Goal: Information Seeking & Learning: Learn about a topic

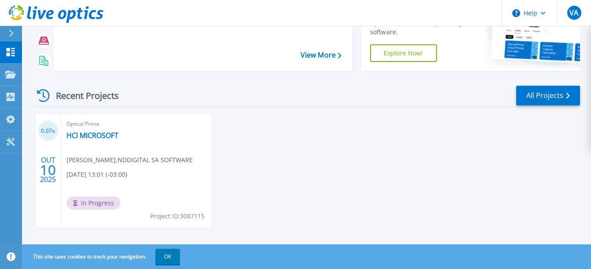
scroll to position [87, 0]
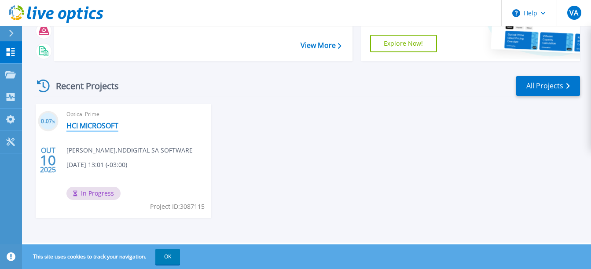
click at [106, 128] on link "HCI MICROSOFT" at bounding box center [92, 125] width 52 height 9
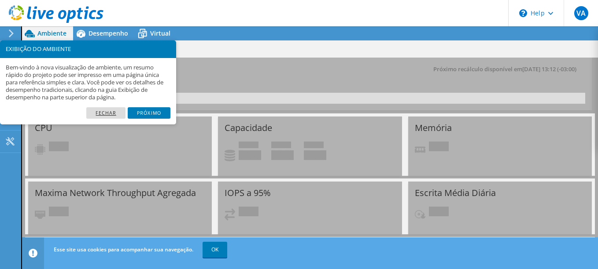
click at [105, 112] on link "Fechar" at bounding box center [105, 112] width 39 height 11
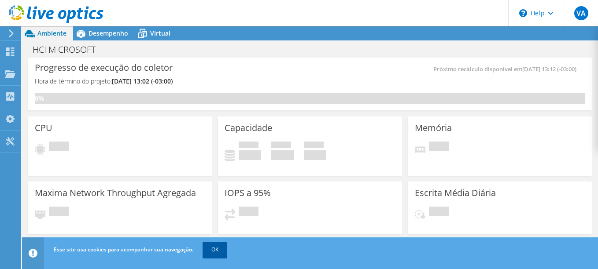
click at [221, 250] on link "OK" at bounding box center [214, 250] width 25 height 16
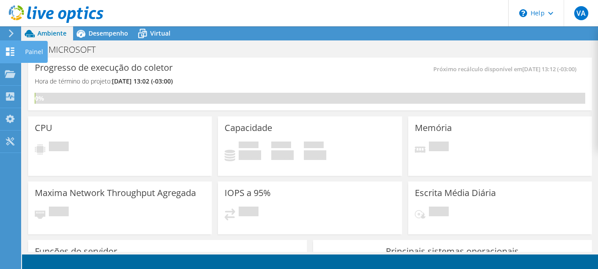
click at [12, 54] on icon at bounding box center [10, 52] width 11 height 8
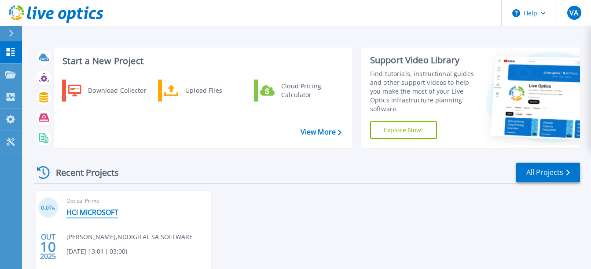
click at [86, 213] on link "HCI MICROSOFT" at bounding box center [92, 212] width 52 height 9
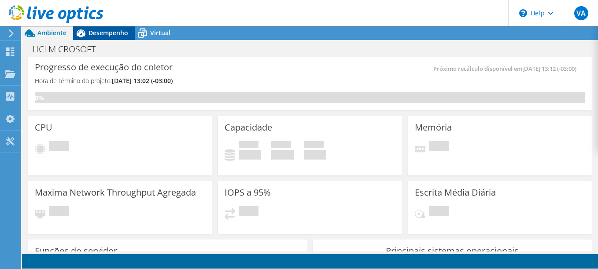
click at [102, 34] on span "Desempenho" at bounding box center [108, 33] width 40 height 8
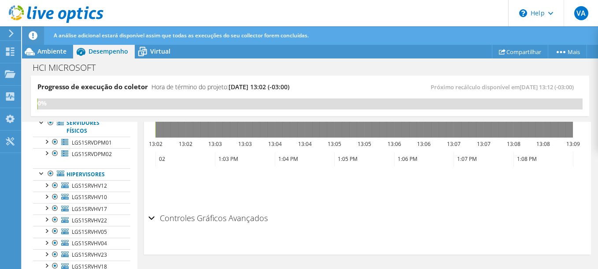
scroll to position [132, 0]
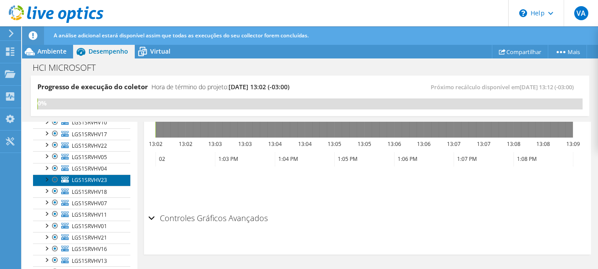
click at [89, 178] on span "LGS1SRVHV23" at bounding box center [89, 179] width 35 height 7
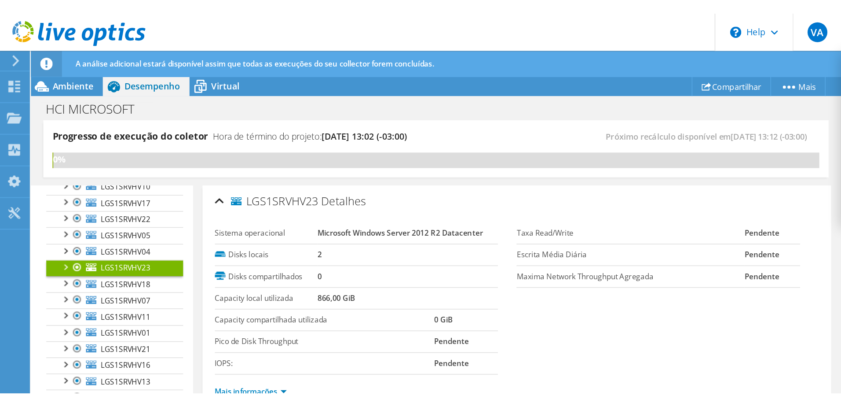
scroll to position [88, 0]
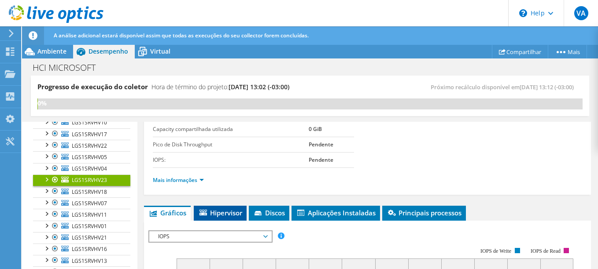
click at [216, 214] on span "Hipervisor" at bounding box center [220, 213] width 44 height 9
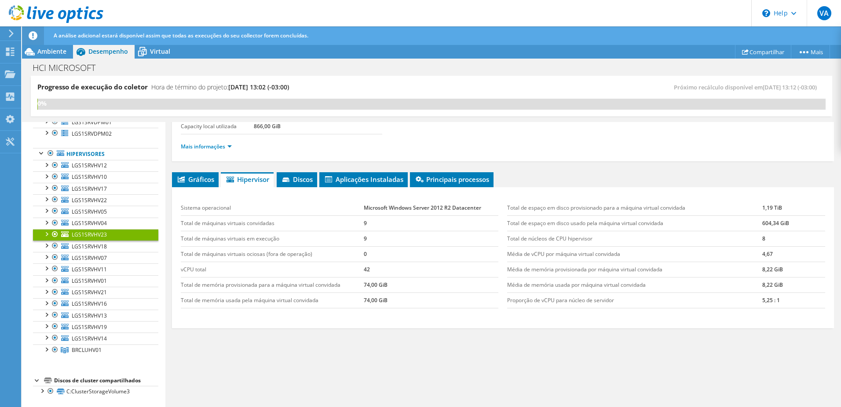
scroll to position [76, 0]
click at [329, 186] on li "Aplicações Instaladas" at bounding box center [363, 179] width 88 height 15
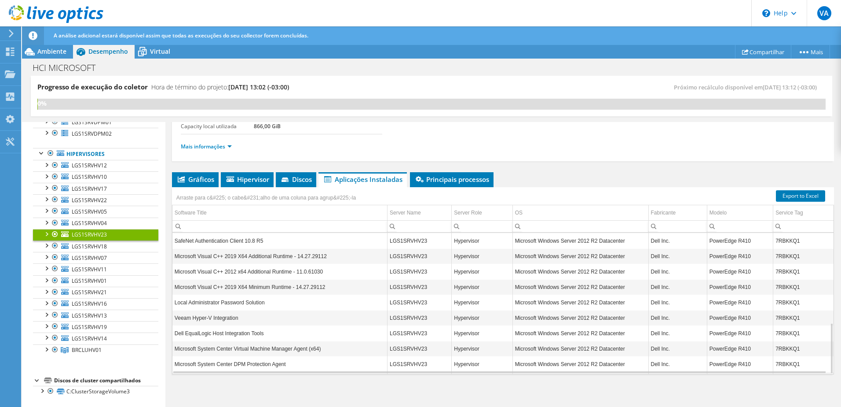
scroll to position [248, 0]
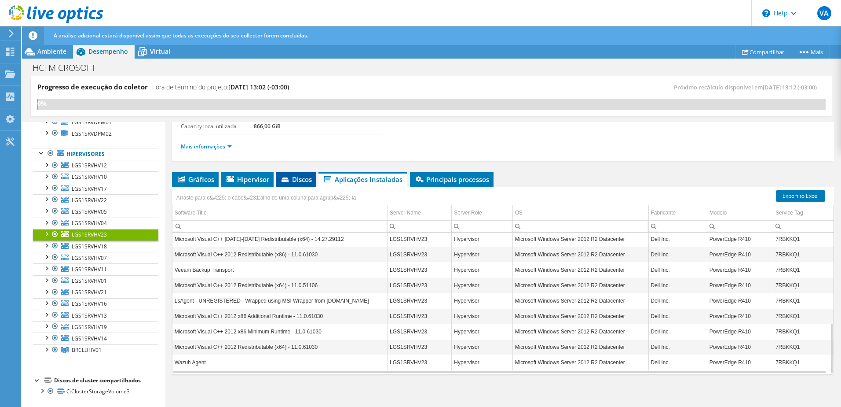
click at [296, 179] on span "Discos" at bounding box center [296, 179] width 32 height 9
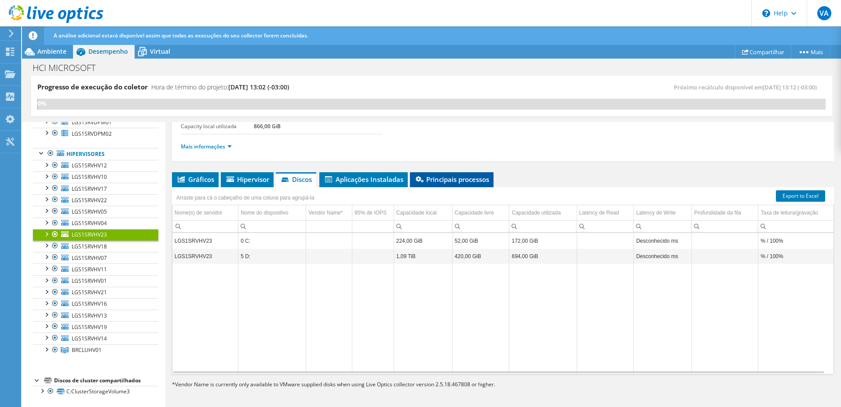
click at [476, 181] on span "Principais processos" at bounding box center [452, 179] width 75 height 9
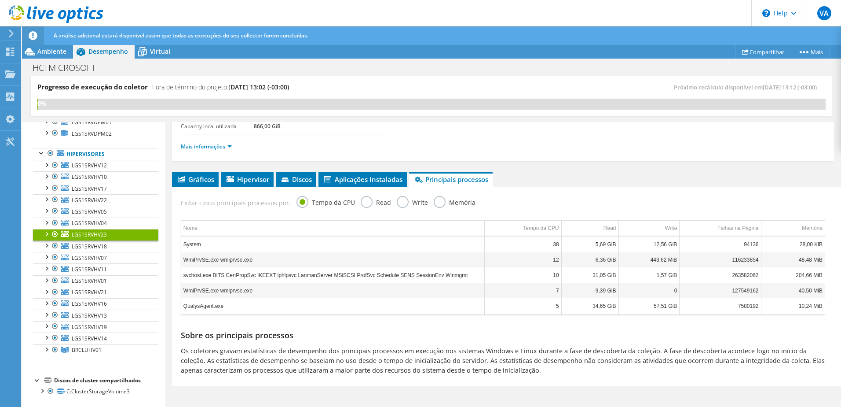
click at [367, 204] on label "Read" at bounding box center [376, 201] width 30 height 11
click at [0, 0] on input "Read" at bounding box center [0, 0] width 0 height 0
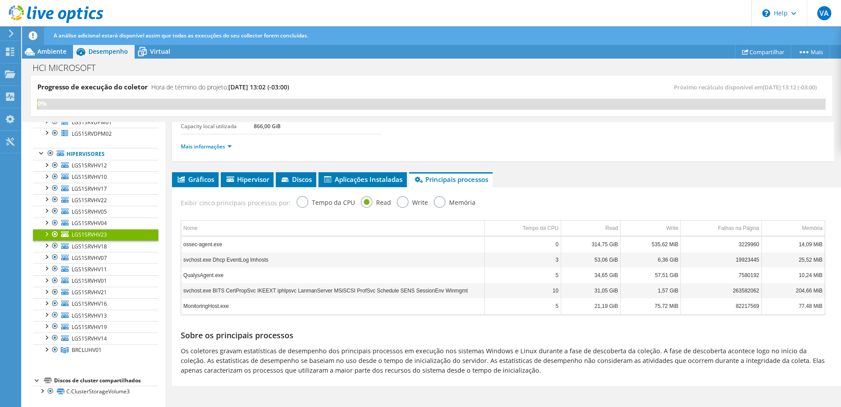
click at [323, 202] on label "Tempo da CPU" at bounding box center [326, 201] width 59 height 11
click at [0, 0] on input "Tempo da CPU" at bounding box center [0, 0] width 0 height 0
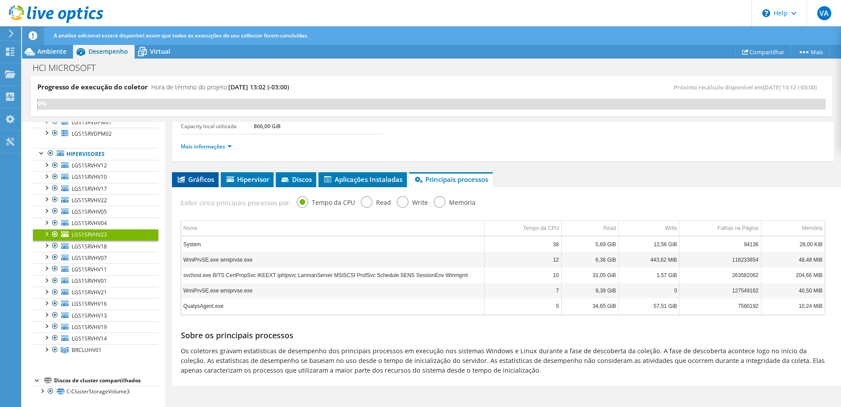
click at [194, 178] on span "Gráficos" at bounding box center [195, 179] width 38 height 9
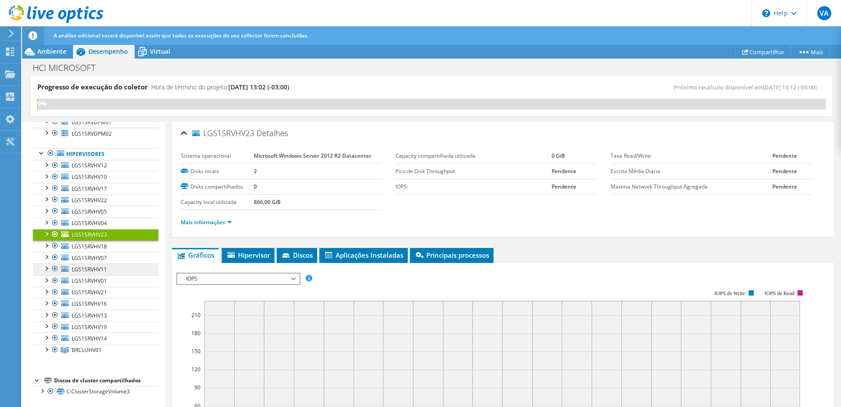
scroll to position [0, 0]
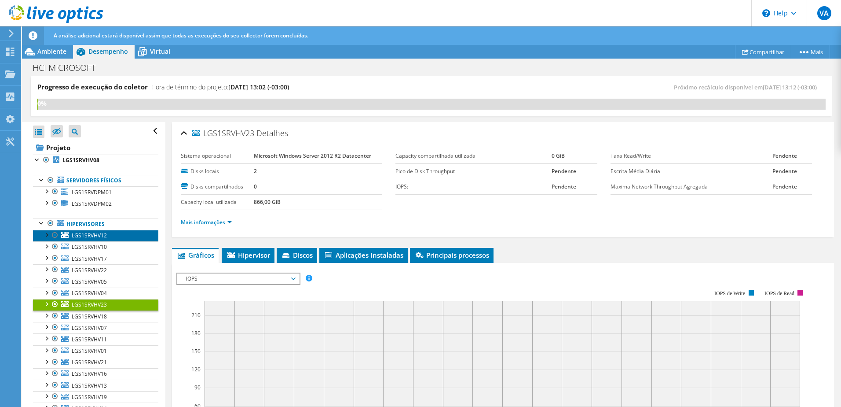
click at [101, 237] on span "LGS1SRVHV12" at bounding box center [89, 234] width 35 height 7
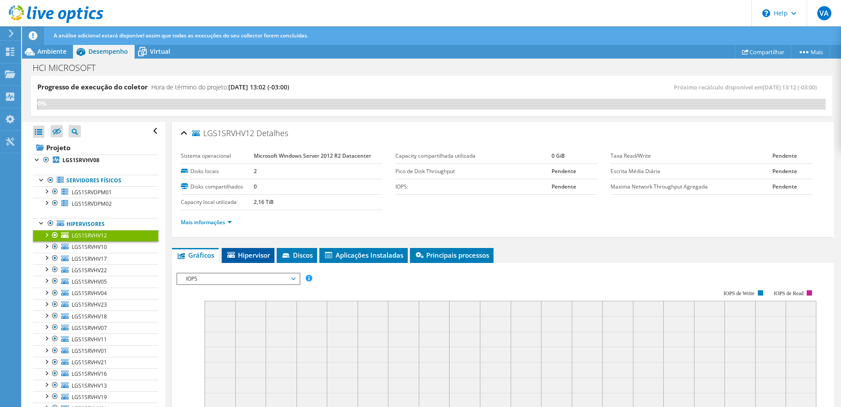
click at [254, 252] on span "Hipervisor" at bounding box center [248, 254] width 44 height 9
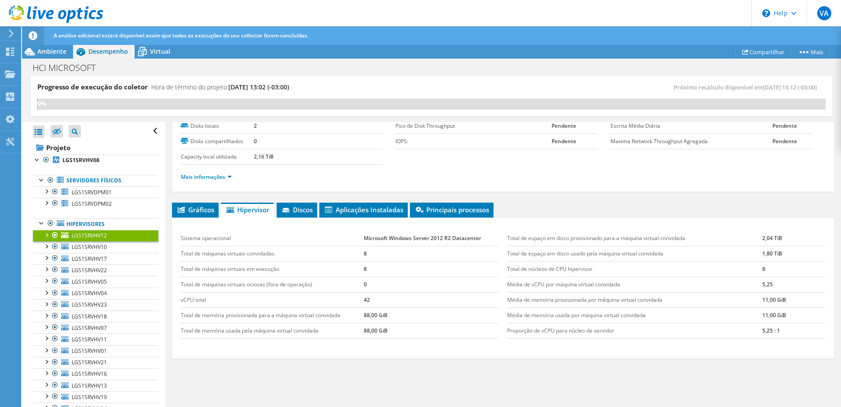
scroll to position [76, 0]
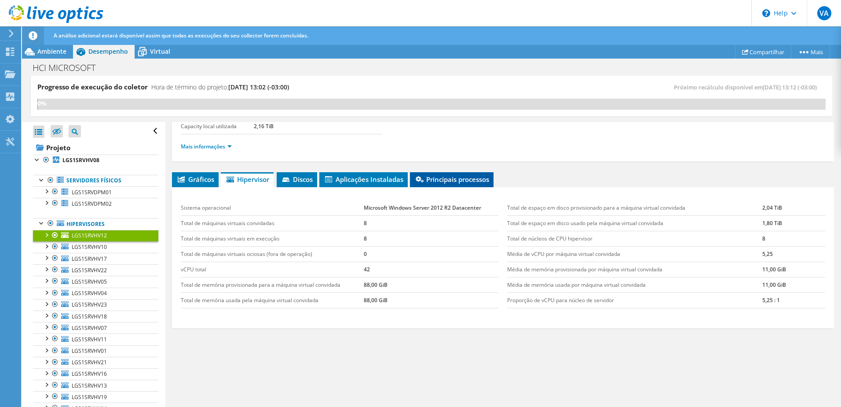
click at [427, 177] on span "Principais processos" at bounding box center [452, 179] width 75 height 9
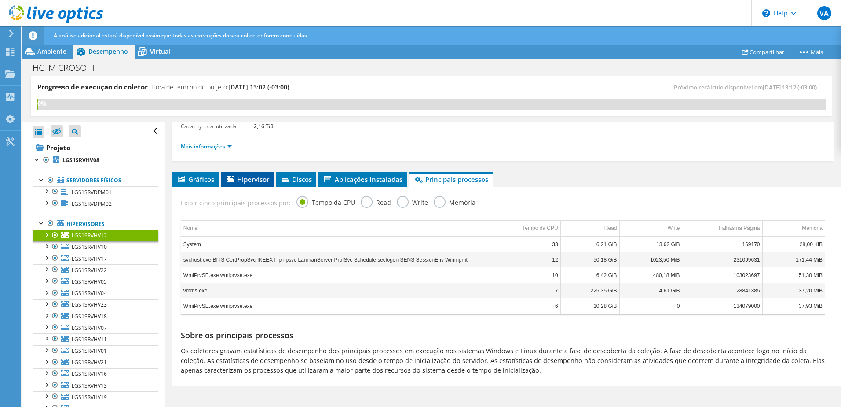
click at [244, 180] on span "Hipervisor" at bounding box center [247, 179] width 44 height 9
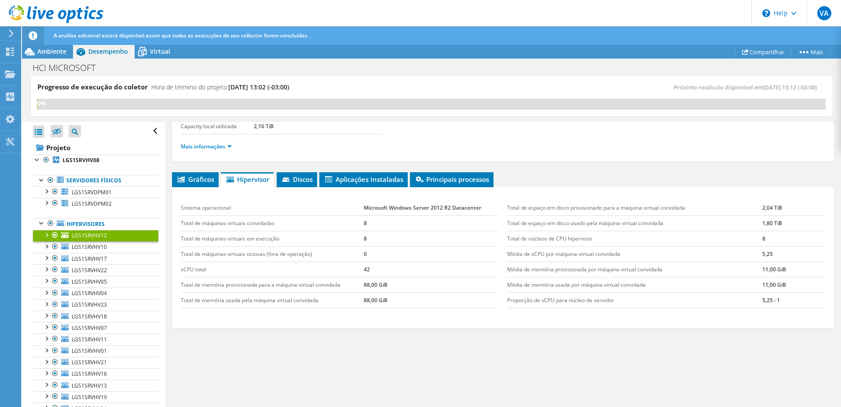
click at [44, 234] on div at bounding box center [46, 234] width 9 height 9
click at [81, 236] on span "LGS1SRVHV12" at bounding box center [89, 234] width 35 height 7
click at [51, 269] on div at bounding box center [50, 268] width 9 height 9
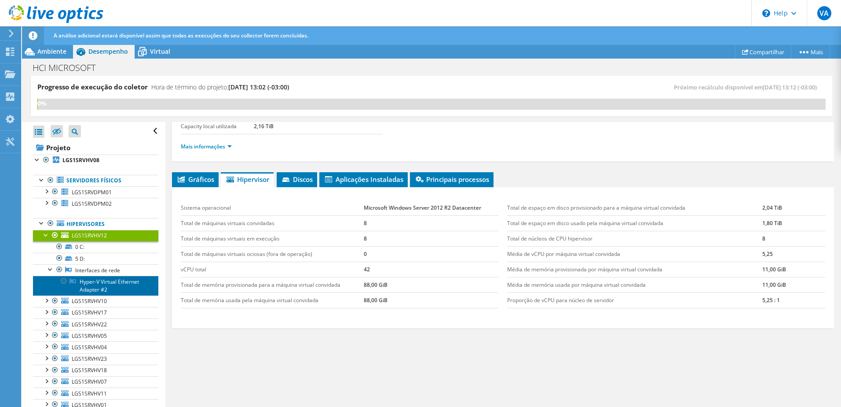
click at [131, 269] on link "Hyper-V Virtual Ethernet Adapter #2" at bounding box center [95, 284] width 125 height 19
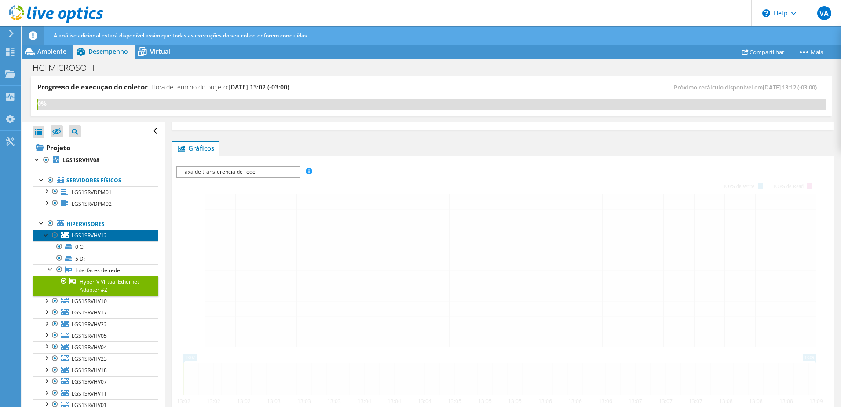
click at [82, 234] on span "LGS1SRVHV12" at bounding box center [89, 234] width 35 height 7
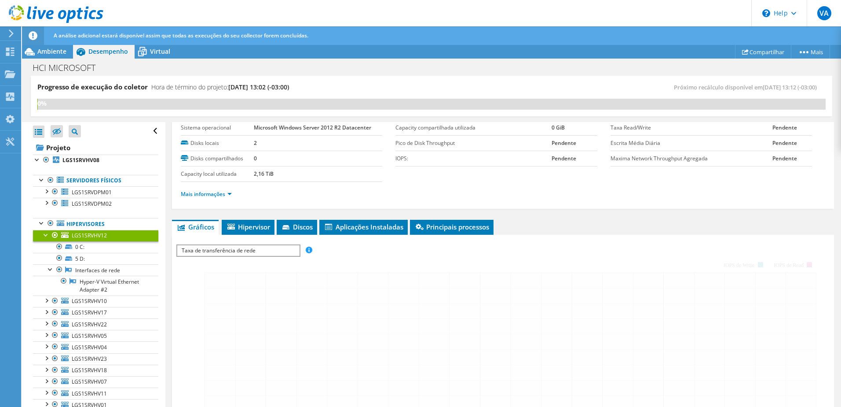
scroll to position [0, 0]
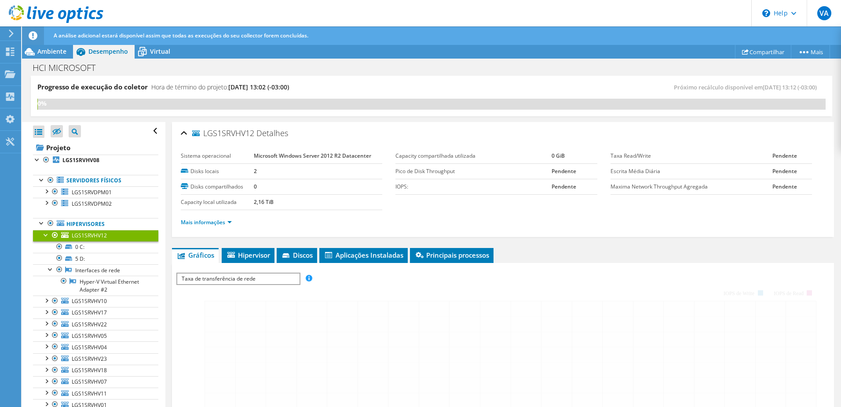
click at [248, 269] on span "Taxa de transferência de rede" at bounding box center [238, 278] width 122 height 11
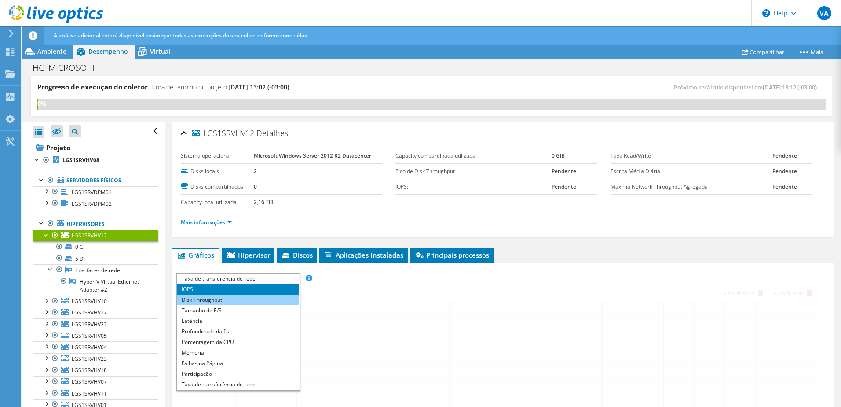
click at [249, 269] on li "Disk Throughput" at bounding box center [238, 299] width 122 height 11
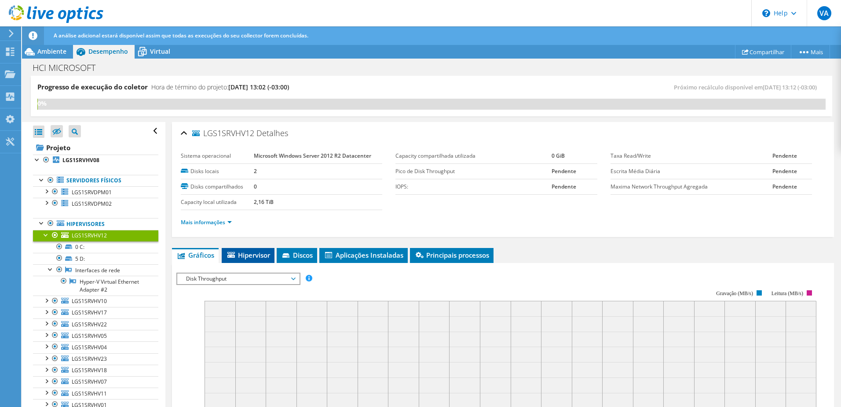
click at [242, 262] on li "Hipervisor" at bounding box center [248, 255] width 53 height 15
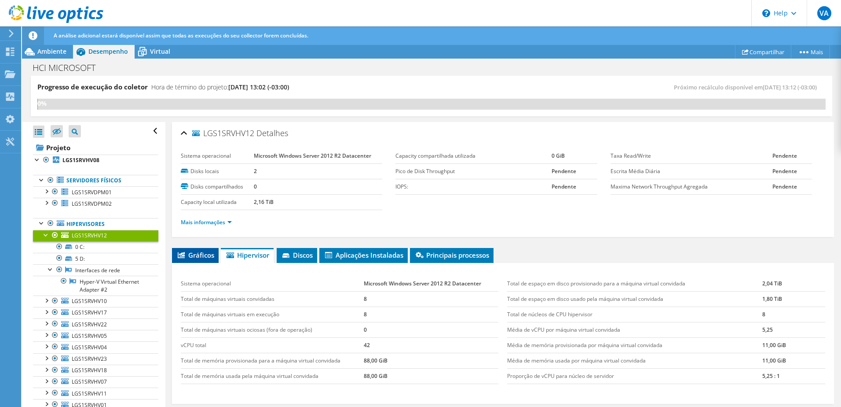
click at [205, 257] on span "Gráficos" at bounding box center [195, 254] width 38 height 9
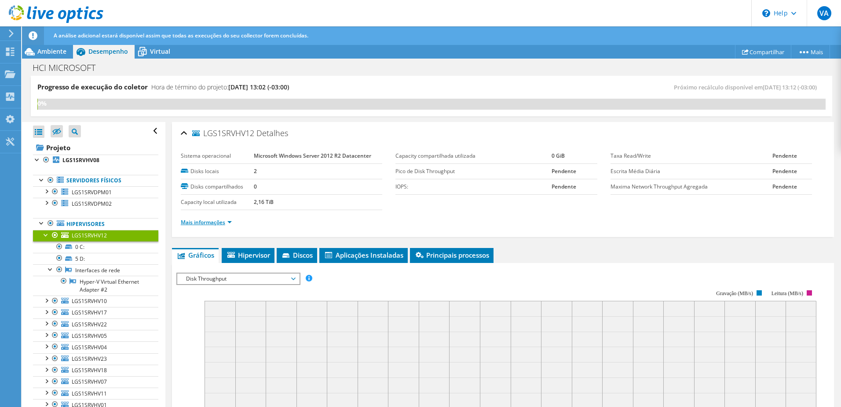
click at [212, 221] on link "Mais informações" at bounding box center [206, 221] width 51 height 7
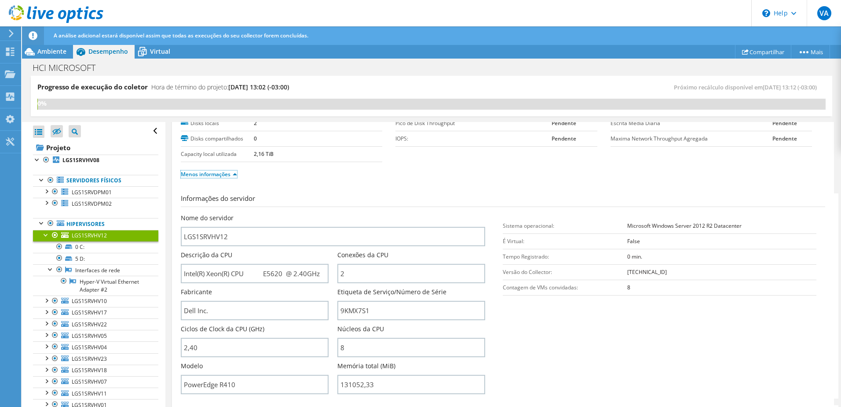
scroll to position [132, 0]
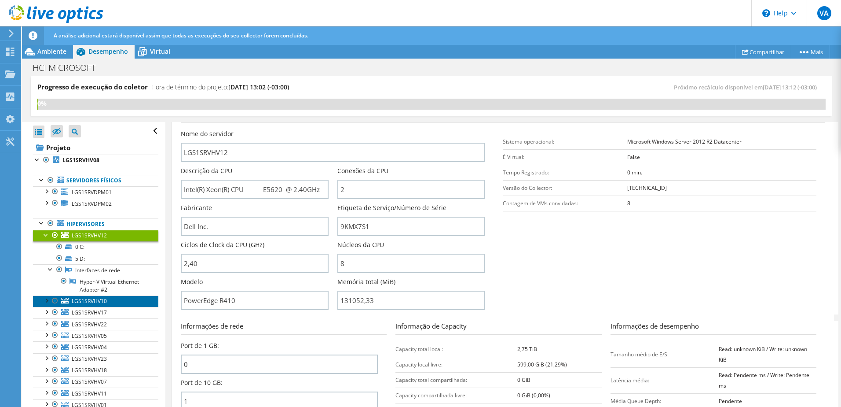
click at [106, 269] on span "LGS1SRVHV10" at bounding box center [89, 300] width 35 height 7
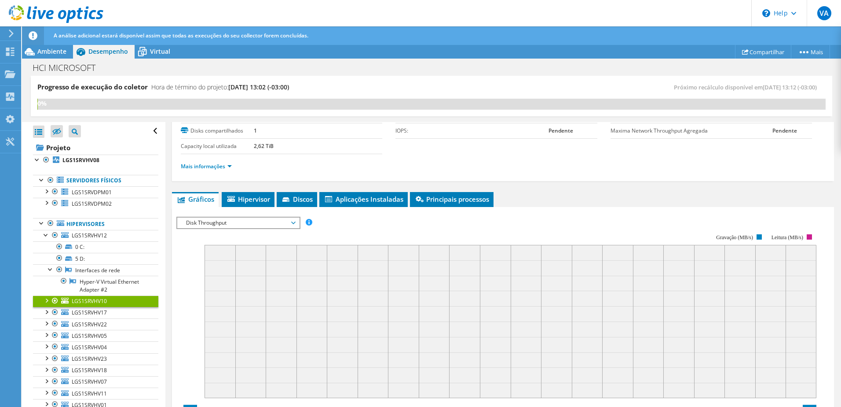
scroll to position [0, 0]
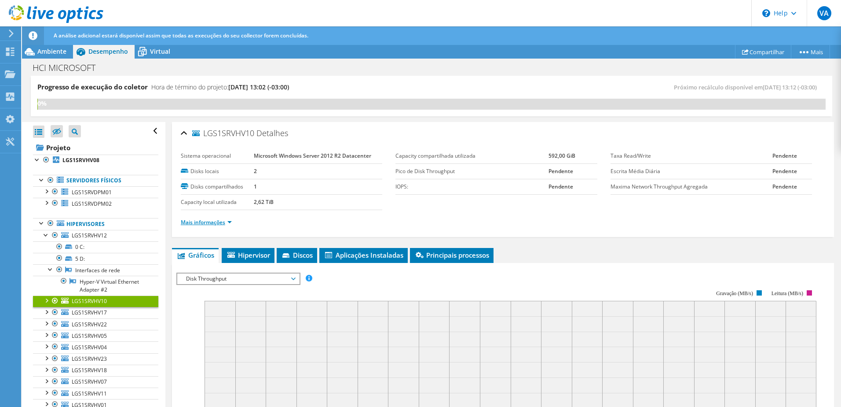
click at [211, 222] on link "Mais informações" at bounding box center [206, 221] width 51 height 7
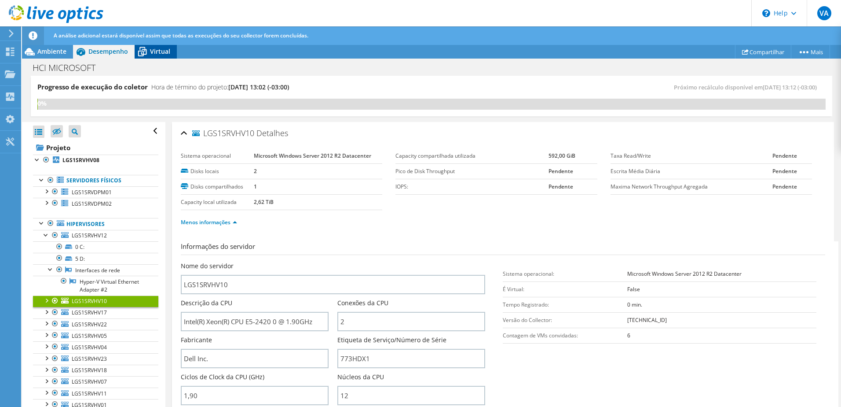
click at [154, 55] on span "Virtual" at bounding box center [160, 51] width 20 height 8
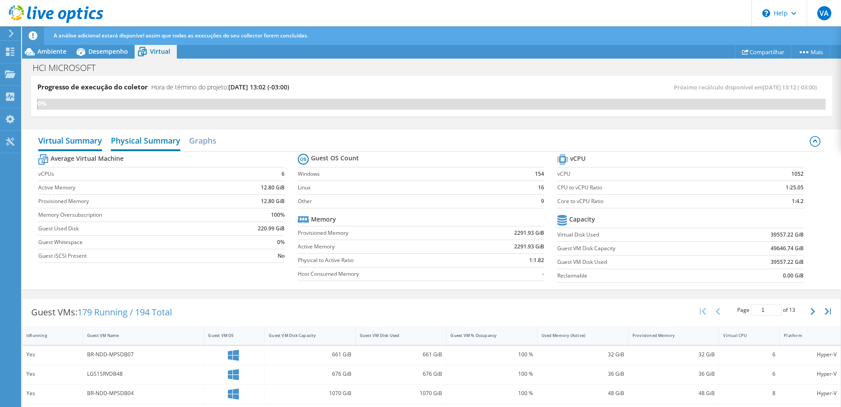
click at [134, 141] on h2 "Physical Summary" at bounding box center [146, 141] width 70 height 19
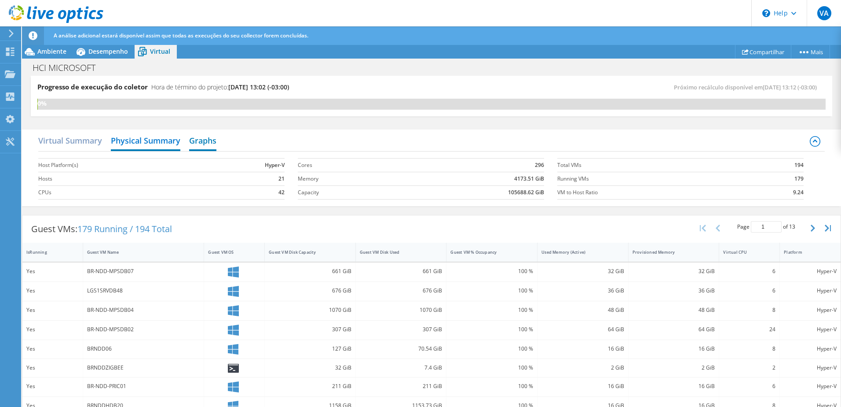
click at [192, 146] on h2 "Graphs" at bounding box center [202, 141] width 27 height 19
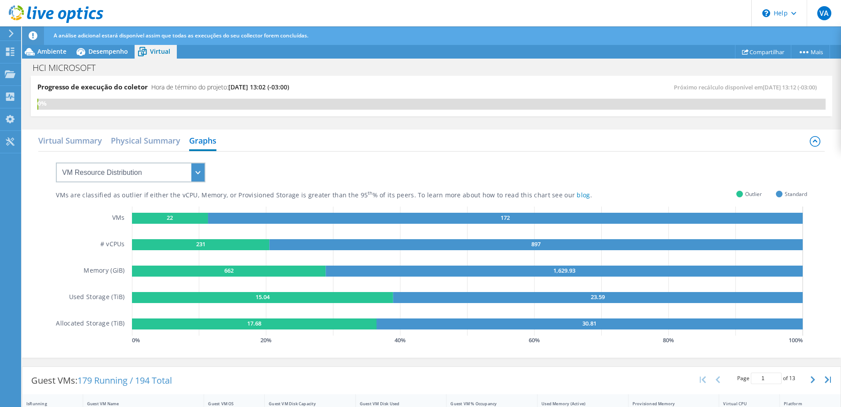
scroll to position [88, 0]
click at [80, 147] on h2 "Virtual Summary" at bounding box center [70, 141] width 64 height 19
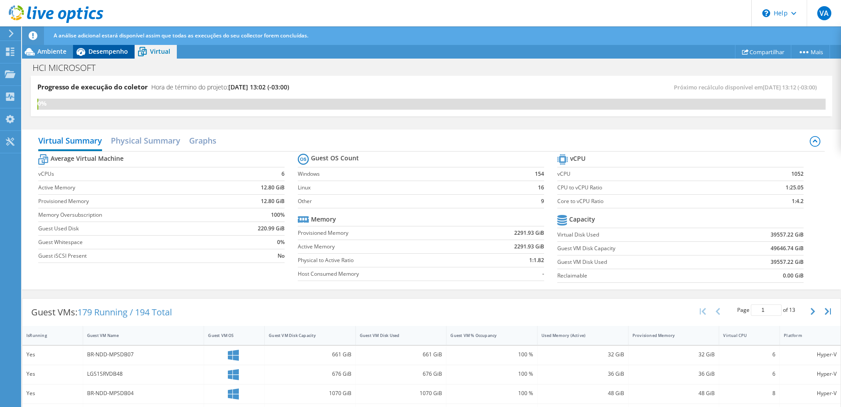
click at [112, 54] on span "Desempenho" at bounding box center [108, 51] width 40 height 8
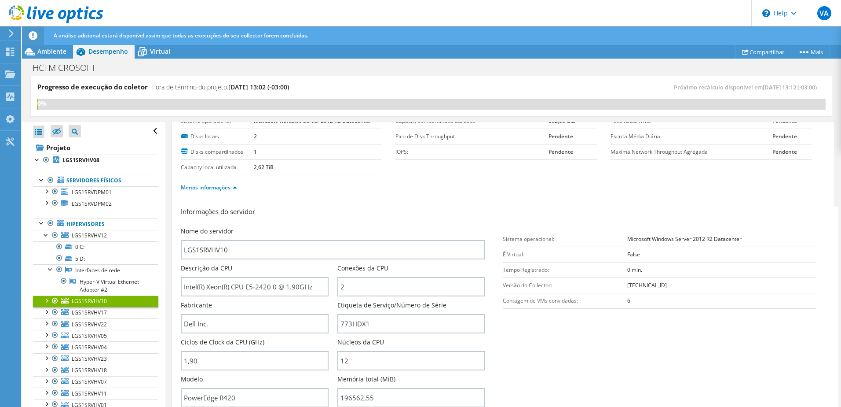
scroll to position [0, 0]
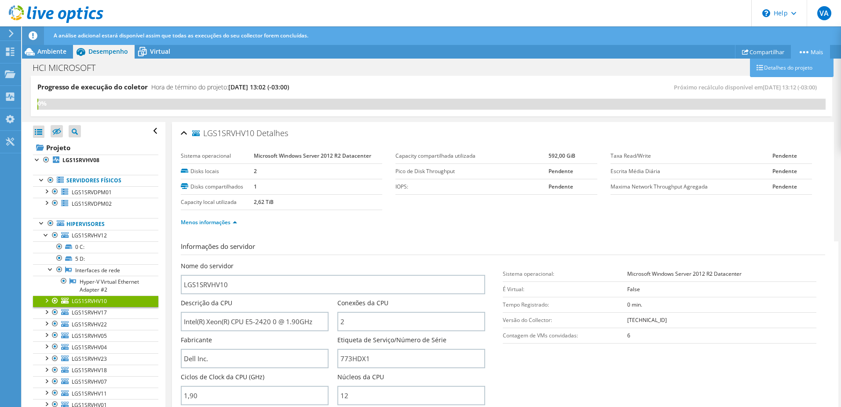
click at [597, 51] on icon at bounding box center [804, 52] width 9 height 2
click at [597, 67] on link "Detalhes do projeto" at bounding box center [792, 68] width 84 height 18
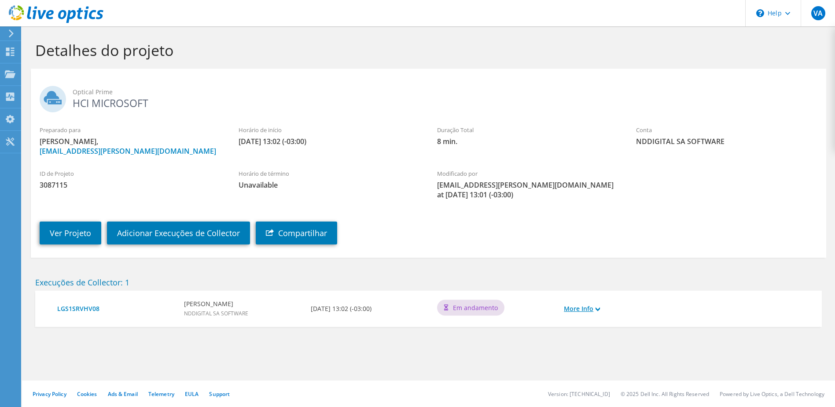
click at [594, 308] on link "More Info" at bounding box center [582, 309] width 36 height 10
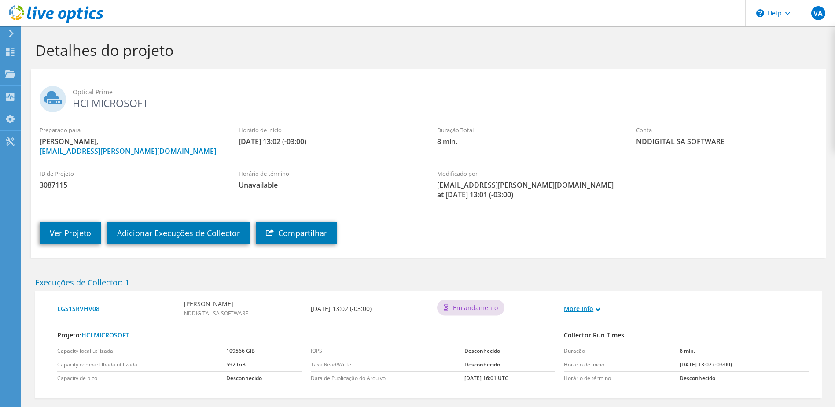
click at [590, 307] on link "More Info" at bounding box center [582, 309] width 36 height 10
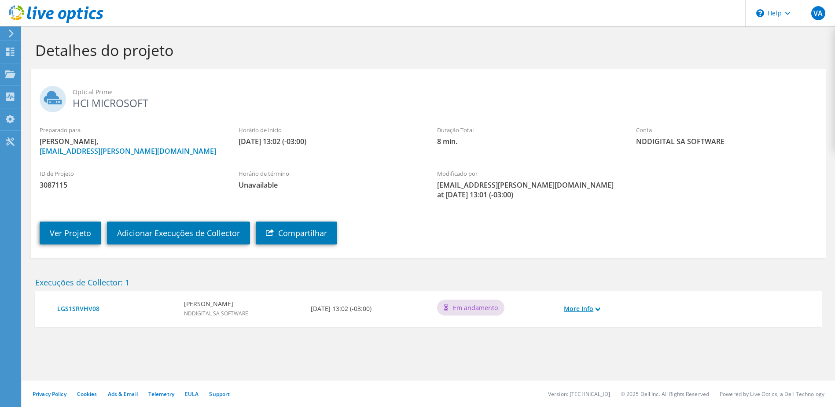
click at [590, 307] on link "More Info" at bounding box center [582, 309] width 36 height 10
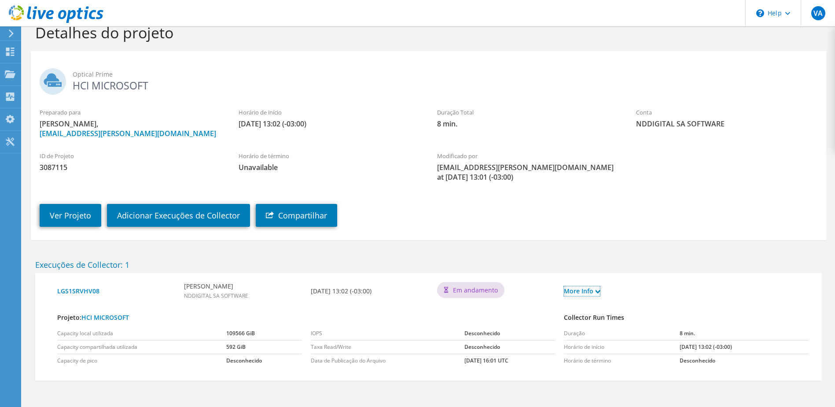
scroll to position [44, 0]
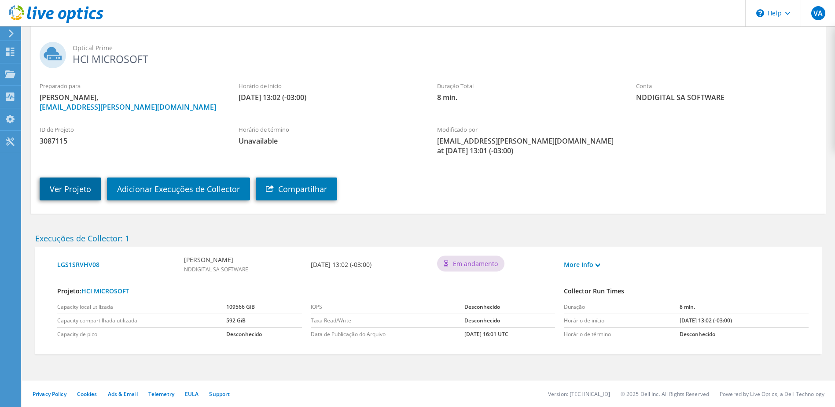
click at [65, 198] on link "Ver Projeto" at bounding box center [71, 188] width 62 height 23
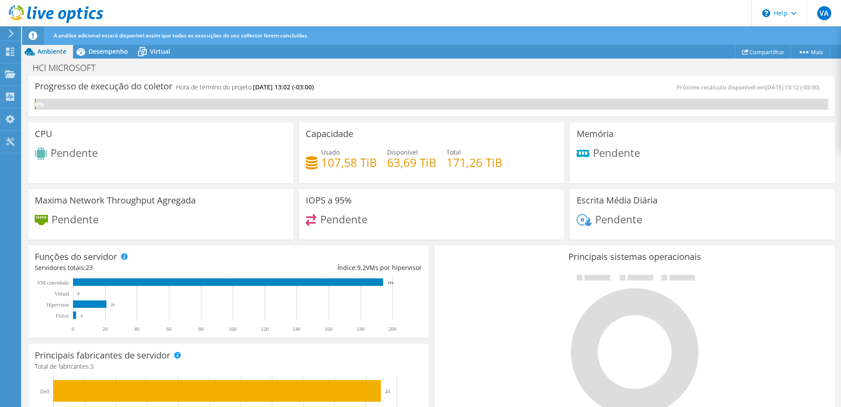
scroll to position [257, 0]
click at [330, 166] on h4 "107,58 TiB" at bounding box center [349, 163] width 56 height 10
click at [460, 165] on h4 "171,26 TiB" at bounding box center [475, 163] width 56 height 10
click at [90, 50] on span "Desempenho" at bounding box center [108, 51] width 40 height 8
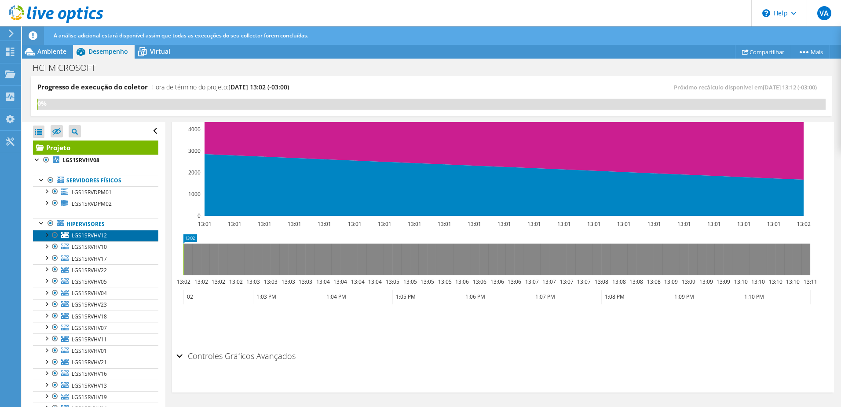
click at [95, 234] on span "LGS1SRVHV12" at bounding box center [89, 234] width 35 height 7
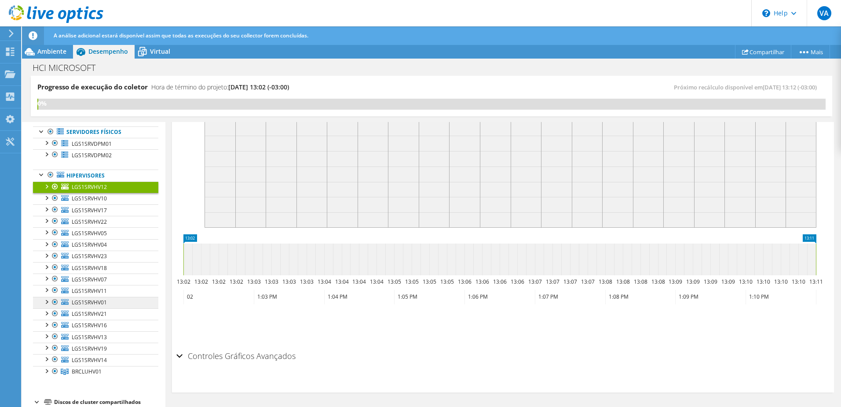
scroll to position [70, 0]
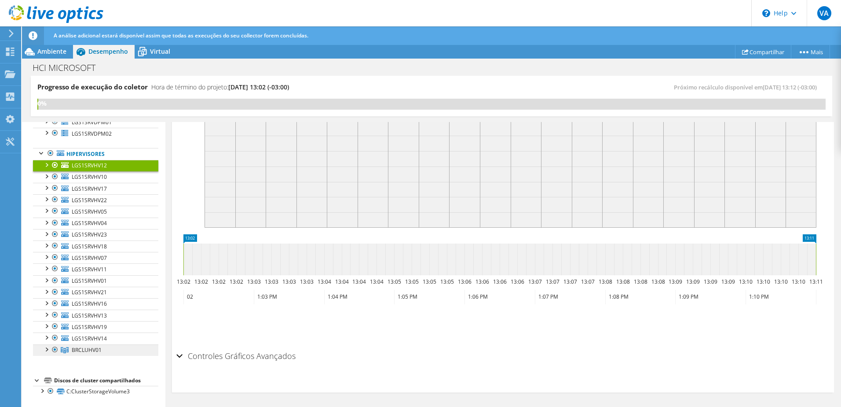
click at [106, 351] on link "BRCLUHV01" at bounding box center [95, 349] width 125 height 11
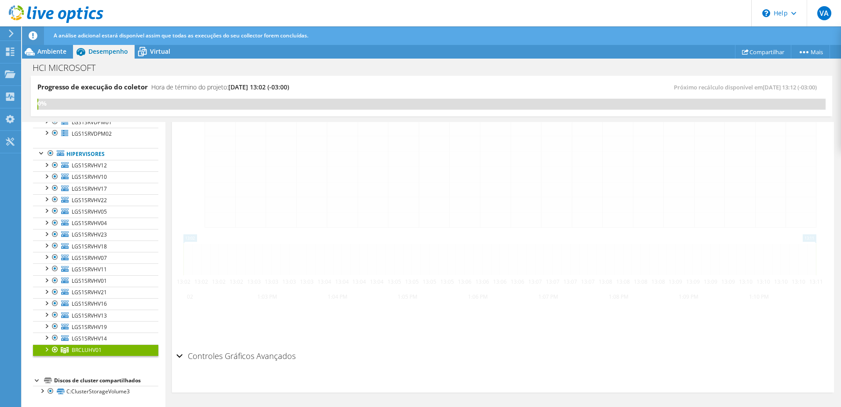
scroll to position [224, 0]
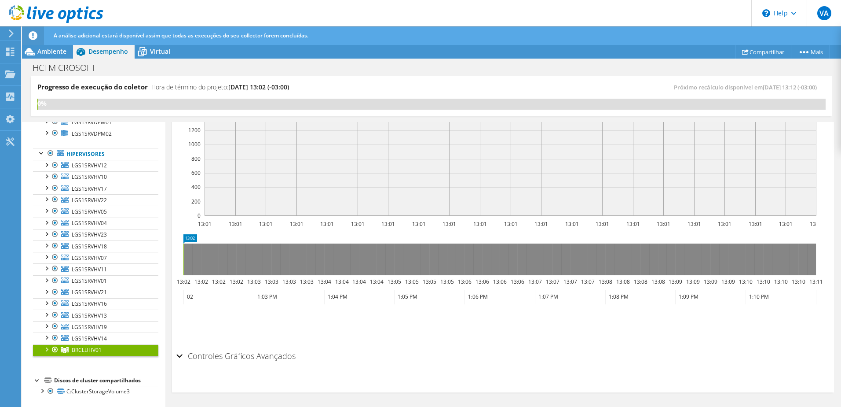
click at [47, 350] on div at bounding box center [46, 348] width 9 height 9
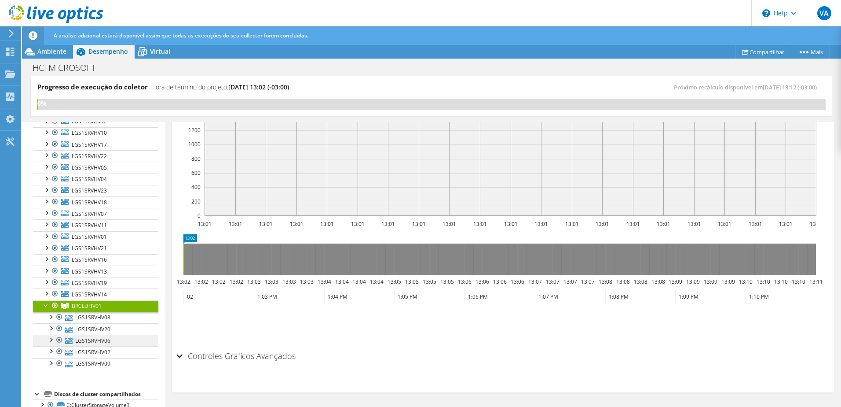
scroll to position [128, 0]
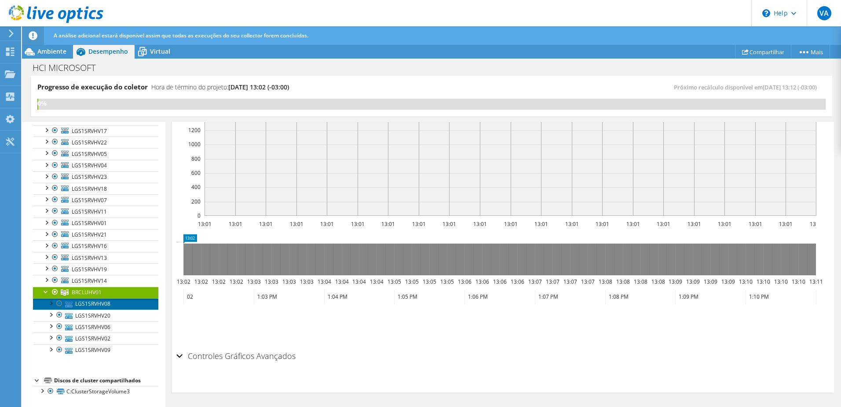
click at [103, 304] on link "LGS1SRVHV08" at bounding box center [95, 303] width 125 height 11
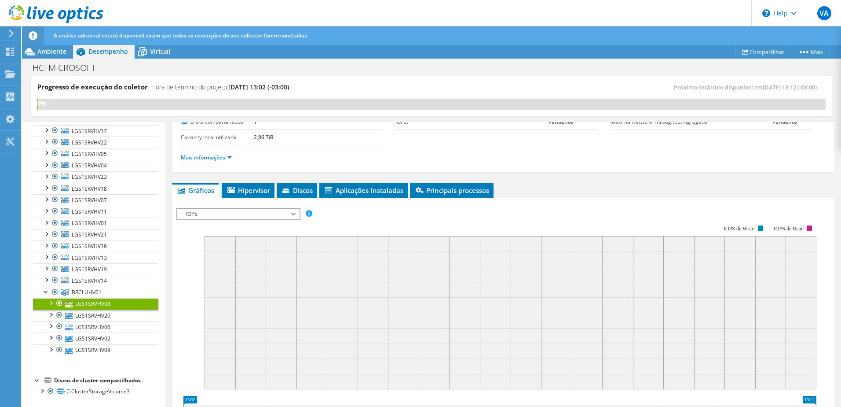
scroll to position [0, 0]
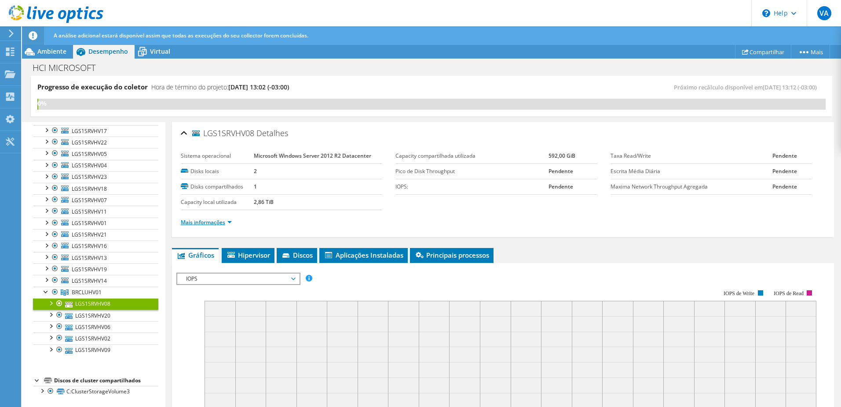
click at [206, 220] on link "Mais informações" at bounding box center [206, 221] width 51 height 7
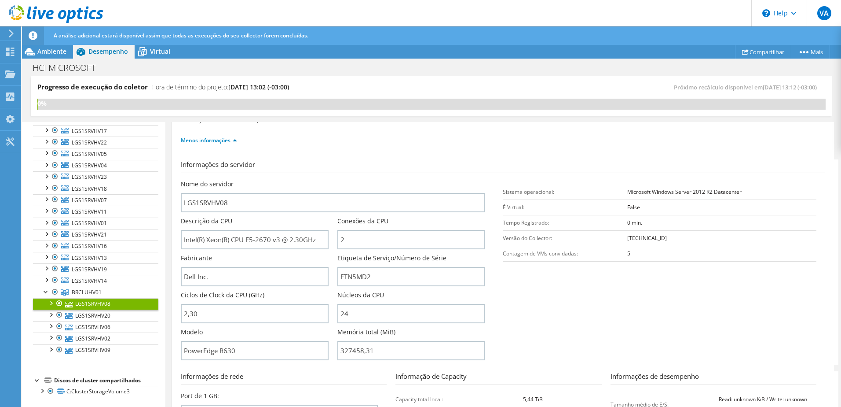
scroll to position [88, 0]
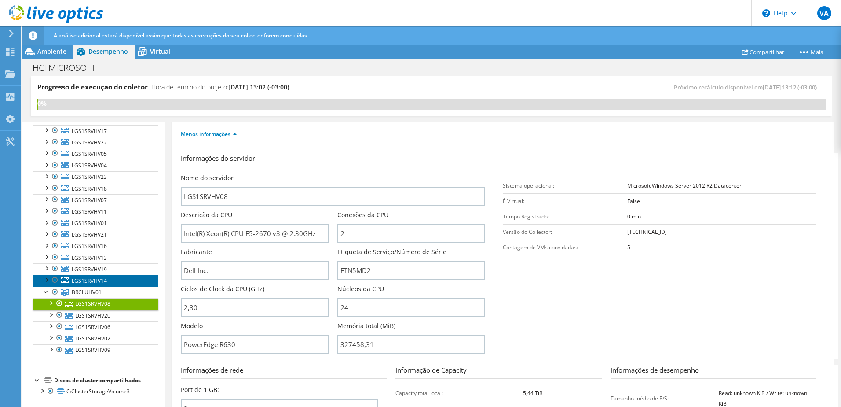
click at [100, 283] on span "LGS1SRVHV14" at bounding box center [89, 280] width 35 height 7
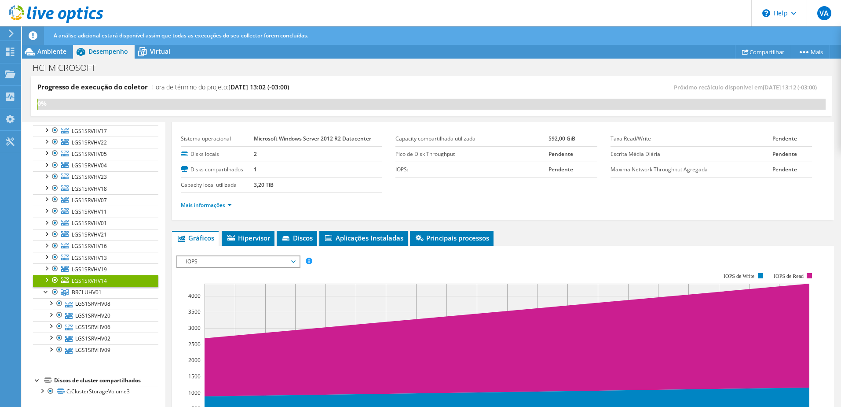
scroll to position [0, 0]
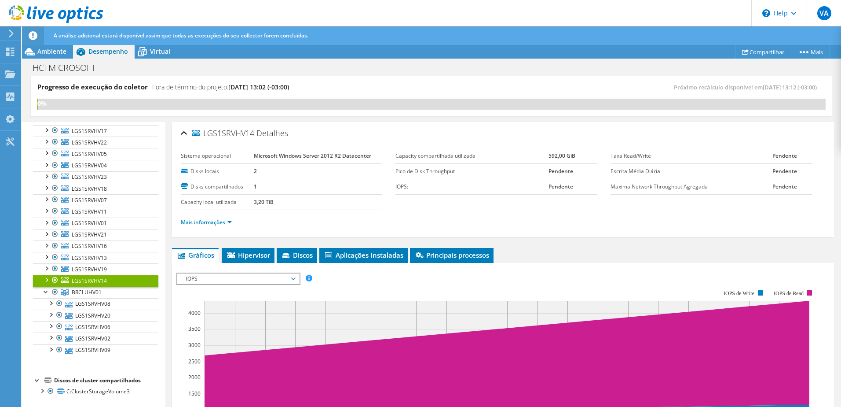
click at [45, 279] on div at bounding box center [46, 279] width 9 height 9
click at [86, 280] on span "LGS1SRVHV14" at bounding box center [89, 280] width 35 height 7
click at [201, 221] on link "Mais informações" at bounding box center [206, 221] width 51 height 7
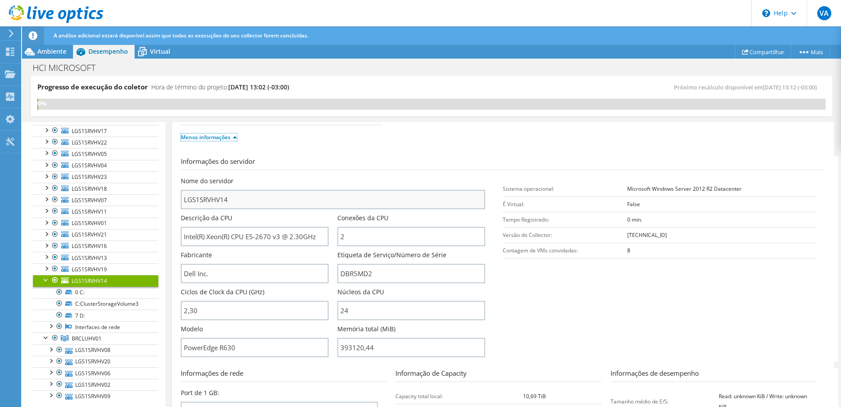
scroll to position [132, 0]
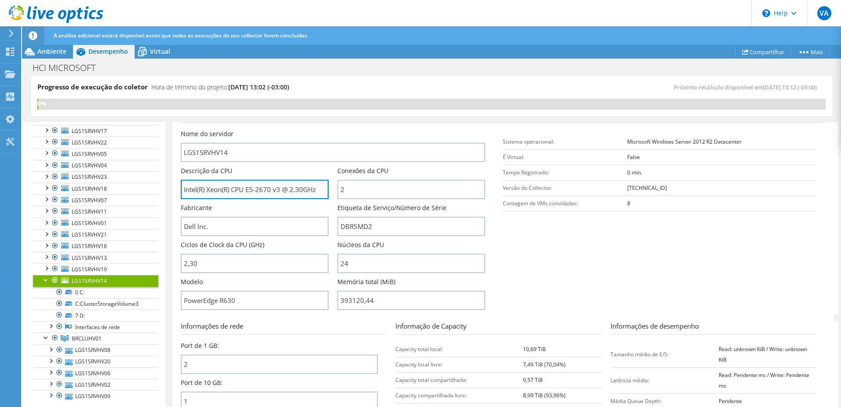
drag, startPoint x: 247, startPoint y: 187, endPoint x: 272, endPoint y: 184, distance: 24.8
click at [272, 186] on input "Intel(R) Xeon(R) CPU E5-2670 v3 @ 2.30GHz" at bounding box center [255, 189] width 148 height 19
click at [65, 55] on div "Ambiente" at bounding box center [47, 51] width 51 height 14
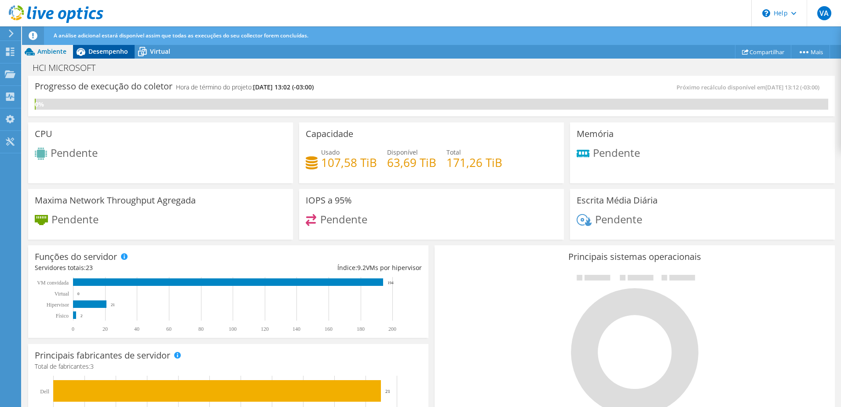
click at [96, 48] on span "Desempenho" at bounding box center [108, 51] width 40 height 8
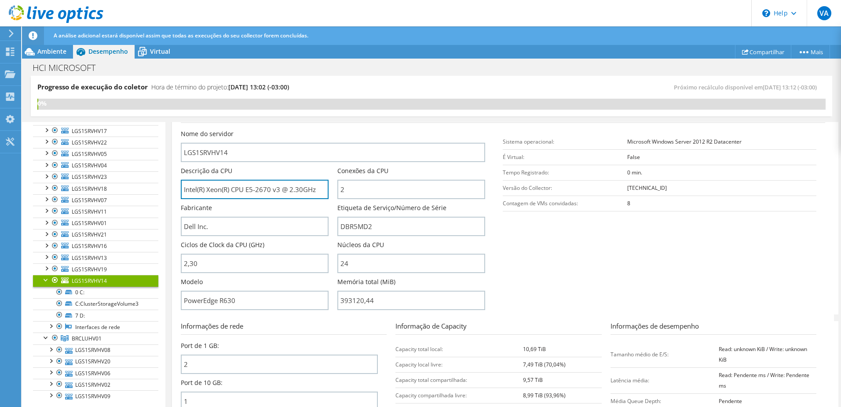
drag, startPoint x: 272, startPoint y: 189, endPoint x: 320, endPoint y: 174, distance: 51.1
click at [320, 190] on input "Intel(R) Xeon(R) CPU E5-2670 v3 @ 2.30GHz" at bounding box center [255, 189] width 148 height 19
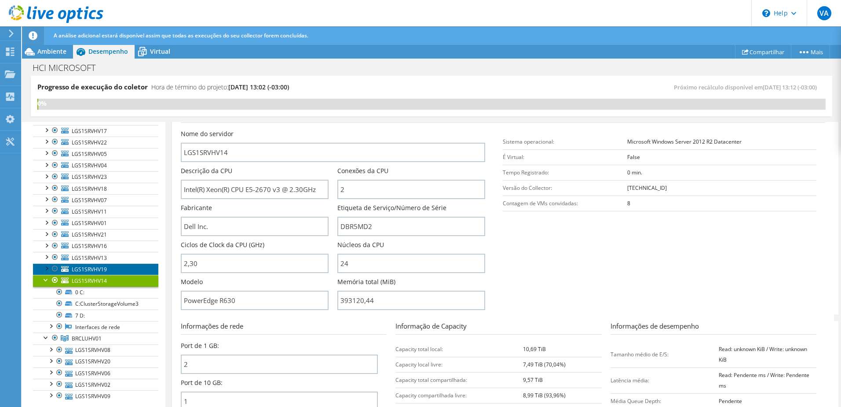
click at [91, 271] on span "LGS1SRVHV19" at bounding box center [89, 268] width 35 height 7
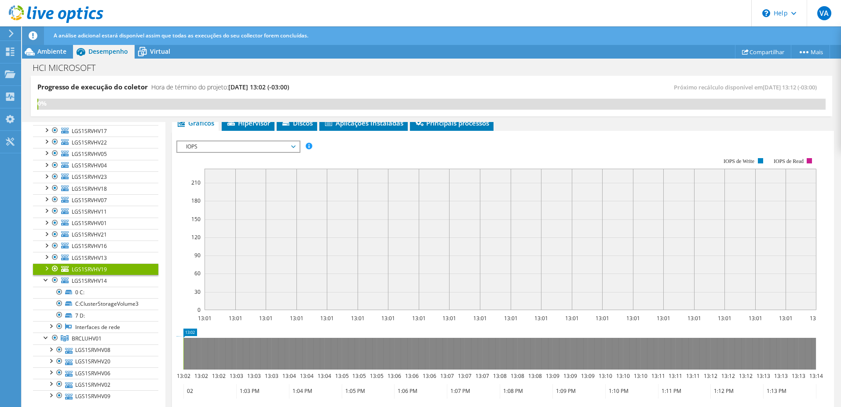
scroll to position [0, 0]
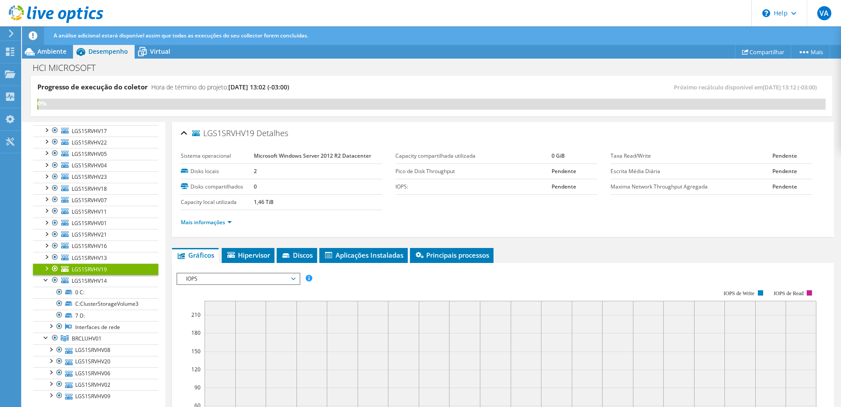
click at [221, 217] on li "Mais informações" at bounding box center [209, 222] width 56 height 10
click at [223, 222] on link "Mais informações" at bounding box center [206, 221] width 51 height 7
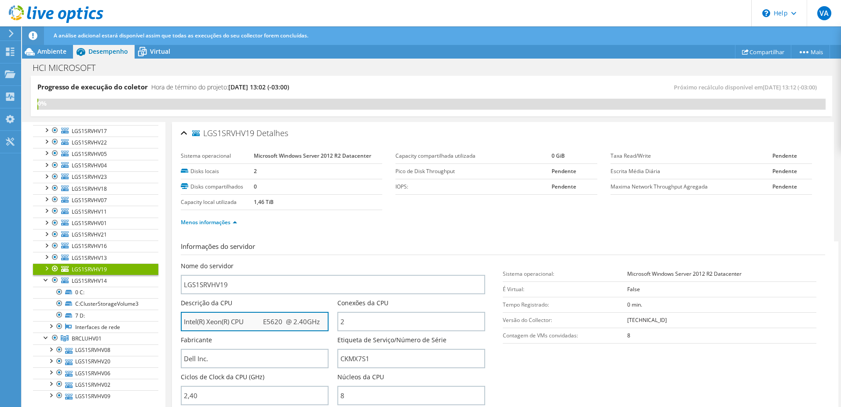
click at [273, 320] on input "Intel(R) Xeon(R) CPU E5620 @ 2.40GHz" at bounding box center [255, 321] width 148 height 19
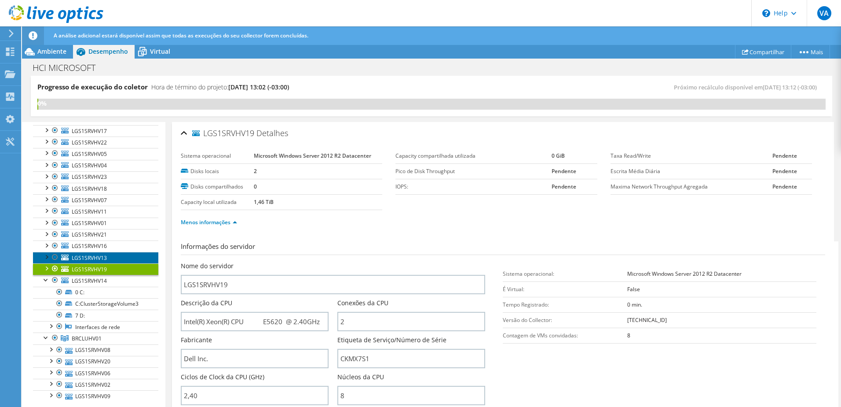
click at [86, 256] on span "LGS1SRVHV13" at bounding box center [89, 257] width 35 height 7
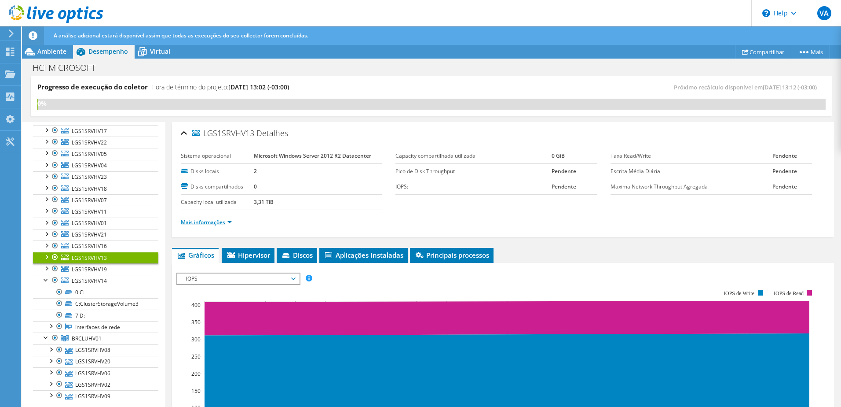
click at [211, 221] on link "Mais informações" at bounding box center [206, 221] width 51 height 7
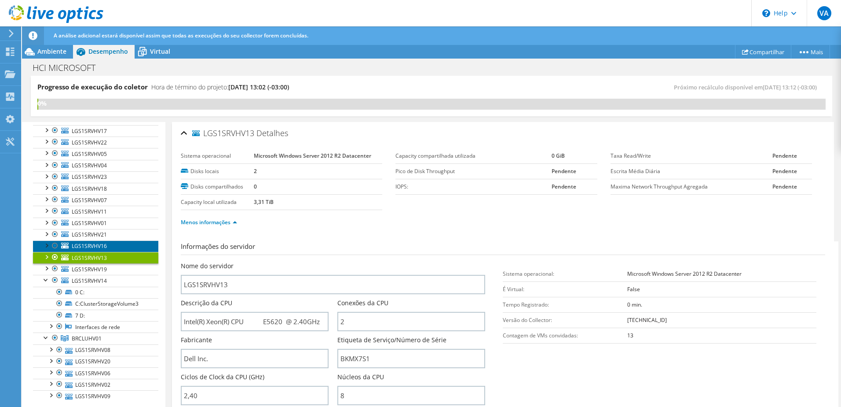
click at [93, 246] on span "LGS1SRVHV16" at bounding box center [89, 245] width 35 height 7
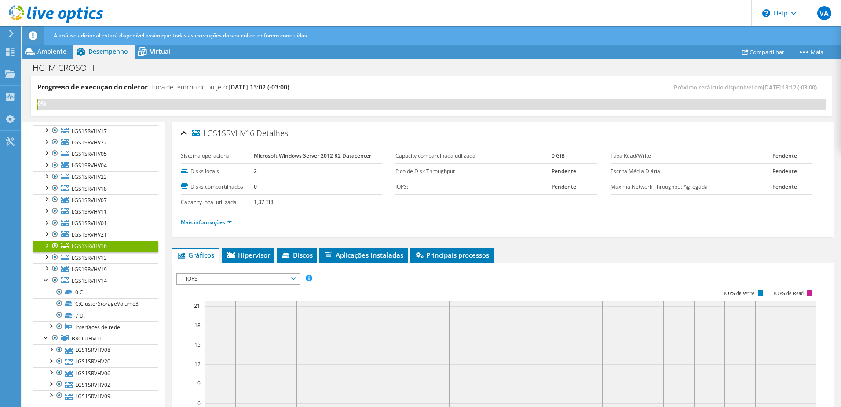
click at [214, 224] on link "Mais informações" at bounding box center [206, 221] width 51 height 7
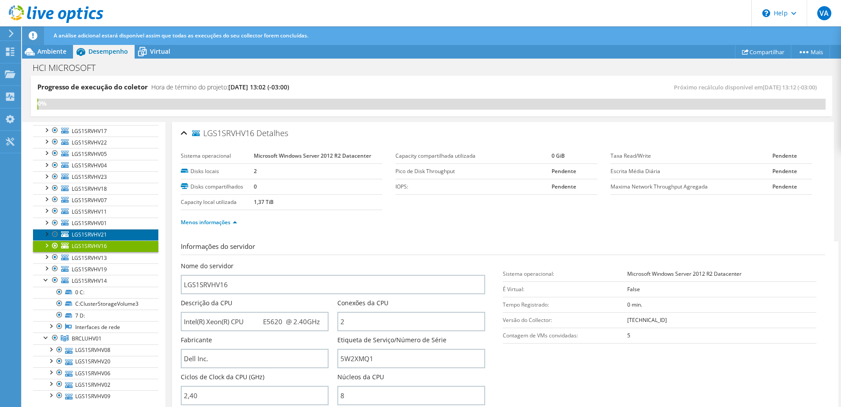
click at [85, 236] on span "LGS1SRVHV21" at bounding box center [89, 234] width 35 height 7
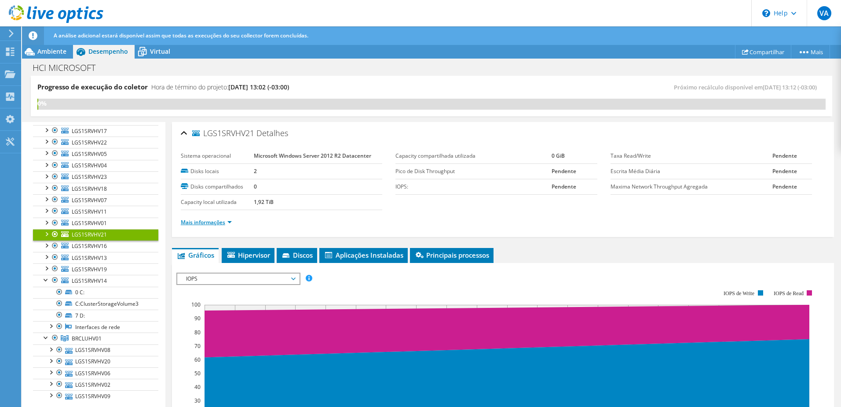
click at [212, 221] on link "Mais informações" at bounding box center [206, 221] width 51 height 7
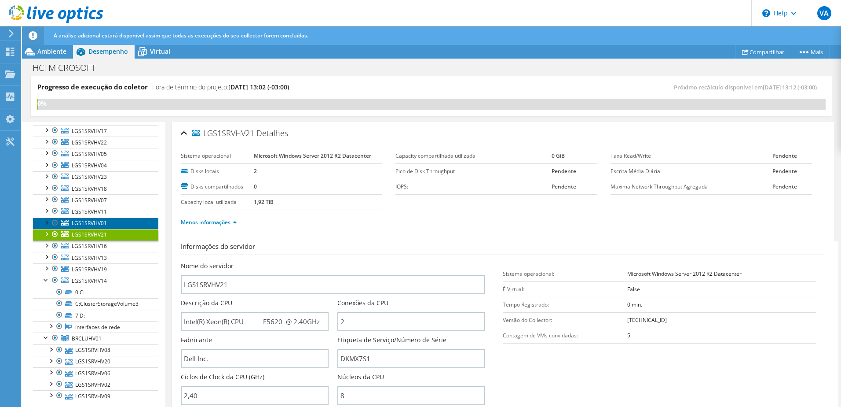
click at [92, 221] on span "LGS1SRVHV01" at bounding box center [89, 222] width 35 height 7
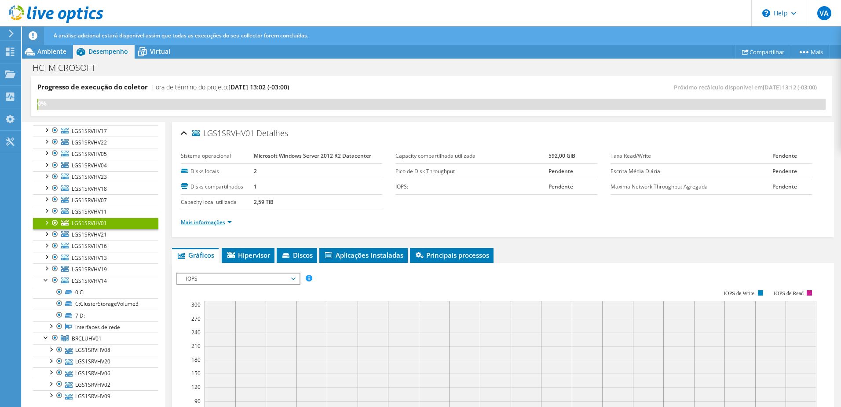
click at [216, 221] on link "Mais informações" at bounding box center [206, 221] width 51 height 7
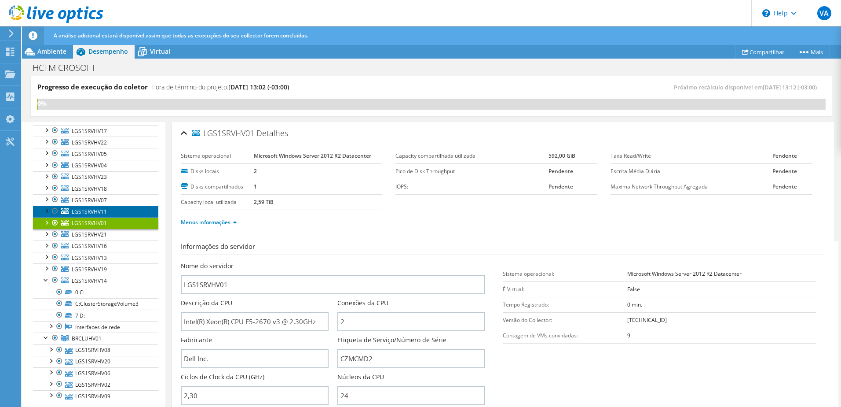
click at [96, 211] on span "LGS1SRVHV11" at bounding box center [89, 211] width 35 height 7
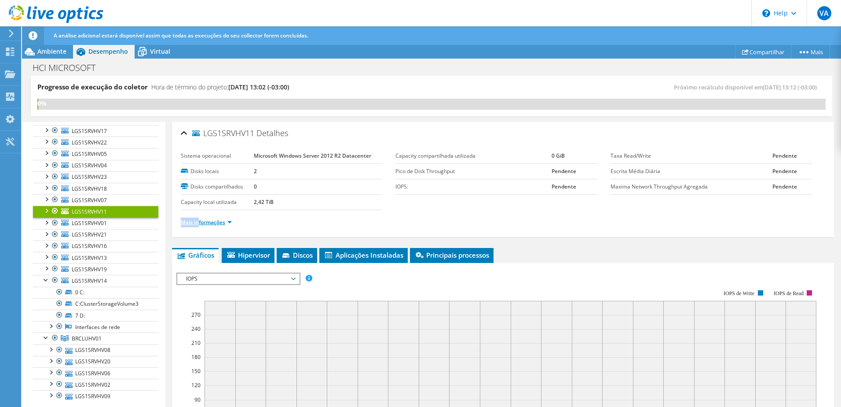
click at [198, 219] on li "Mais informações" at bounding box center [209, 222] width 56 height 10
click at [201, 222] on link "Mais informações" at bounding box center [206, 221] width 51 height 7
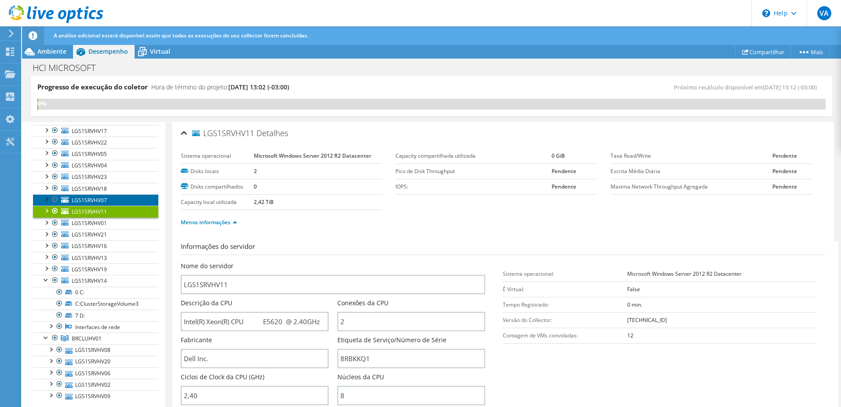
click at [98, 200] on span "LGS1SRVHV07" at bounding box center [89, 199] width 35 height 7
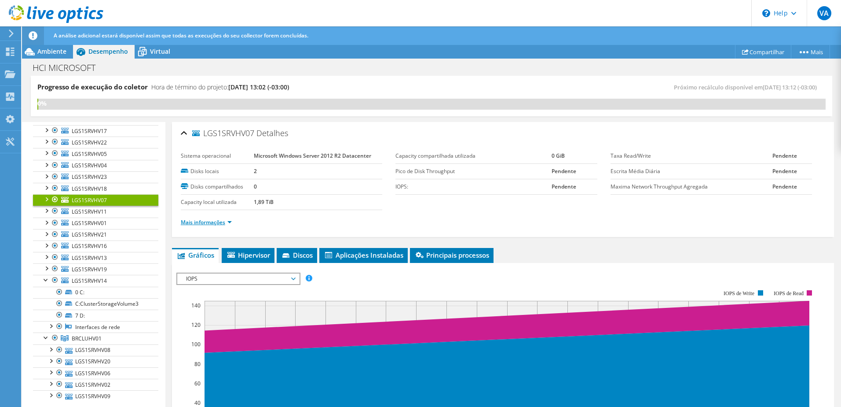
click at [209, 220] on link "Mais informações" at bounding box center [206, 221] width 51 height 7
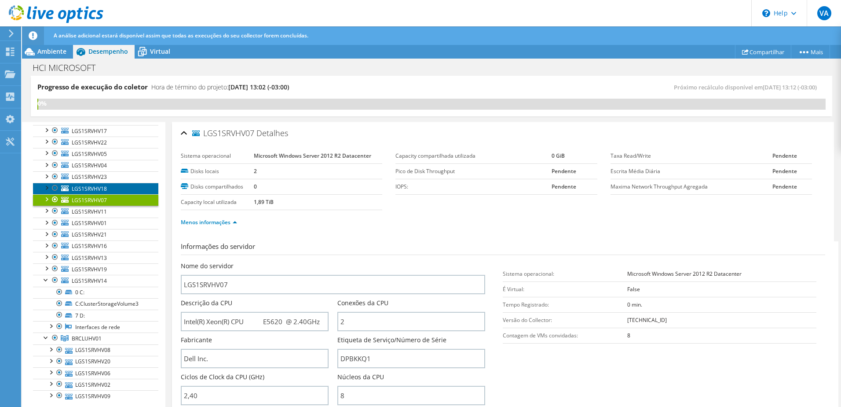
click at [97, 188] on span "LGS1SRVHV18" at bounding box center [89, 188] width 35 height 7
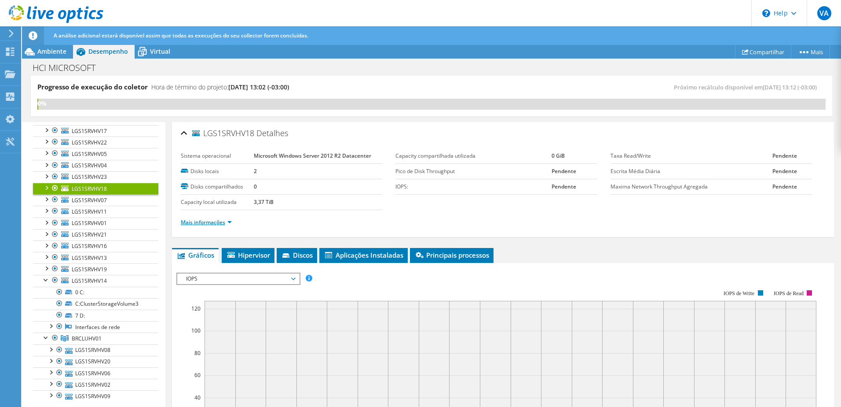
click at [212, 222] on link "Mais informações" at bounding box center [206, 221] width 51 height 7
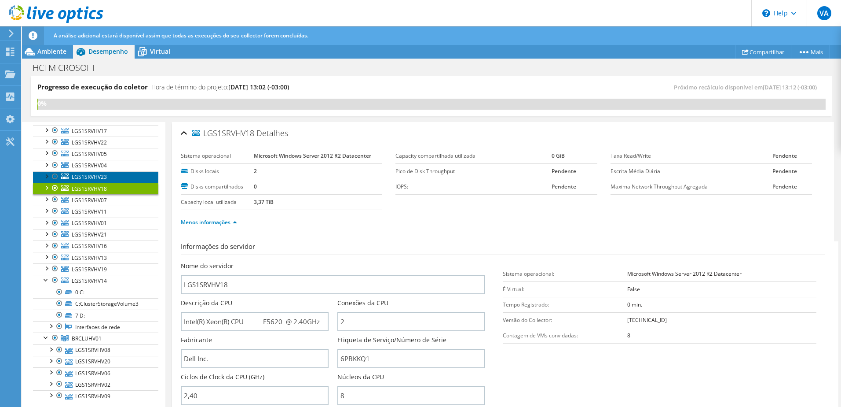
click at [88, 176] on span "LGS1SRVHV23" at bounding box center [89, 176] width 35 height 7
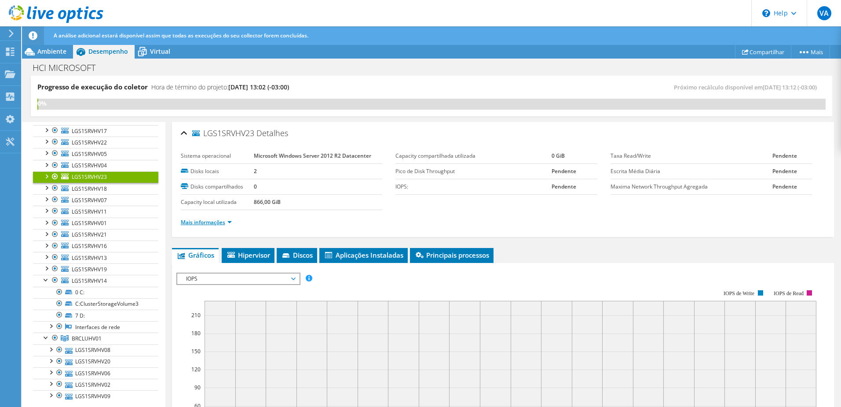
click at [208, 222] on link "Mais informações" at bounding box center [206, 221] width 51 height 7
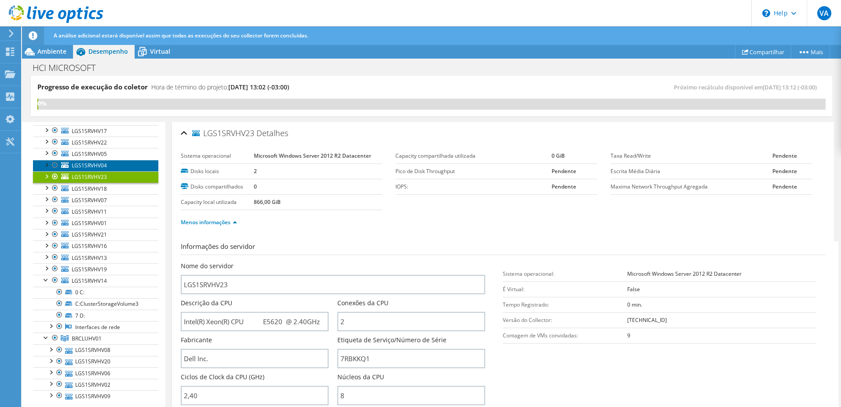
click at [105, 167] on span "LGS1SRVHV04" at bounding box center [89, 164] width 35 height 7
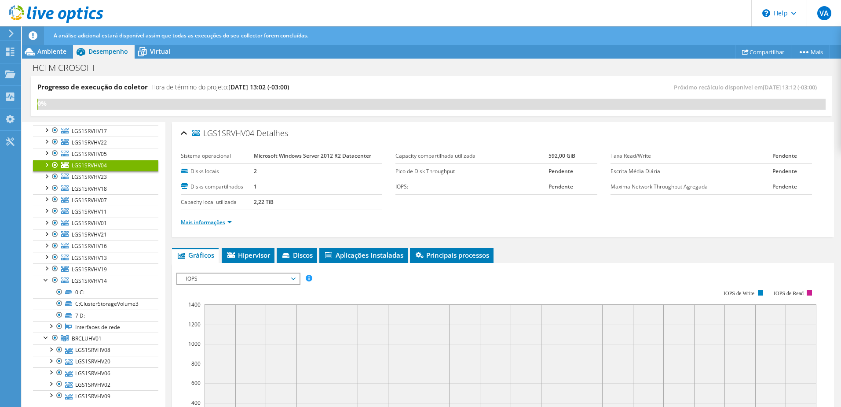
click at [212, 223] on link "Mais informações" at bounding box center [206, 221] width 51 height 7
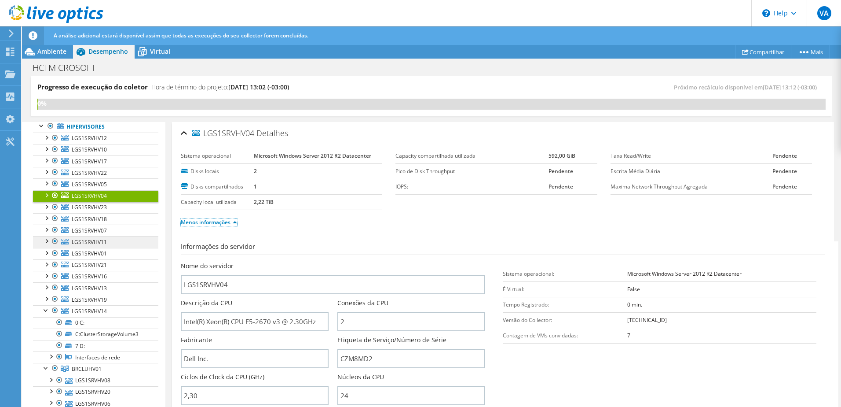
scroll to position [84, 0]
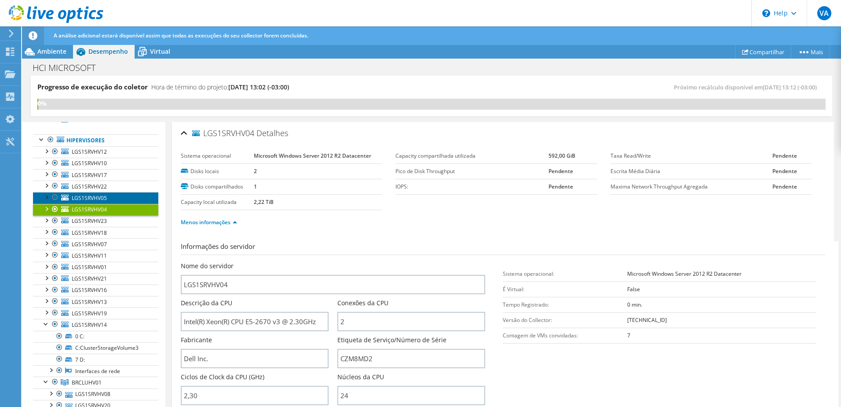
click at [107, 198] on link "LGS1SRVHV05" at bounding box center [95, 197] width 125 height 11
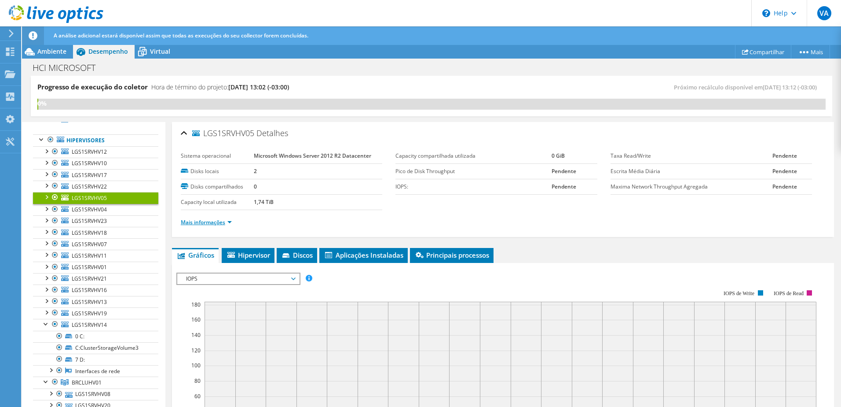
click at [211, 218] on link "Mais informações" at bounding box center [206, 221] width 51 height 7
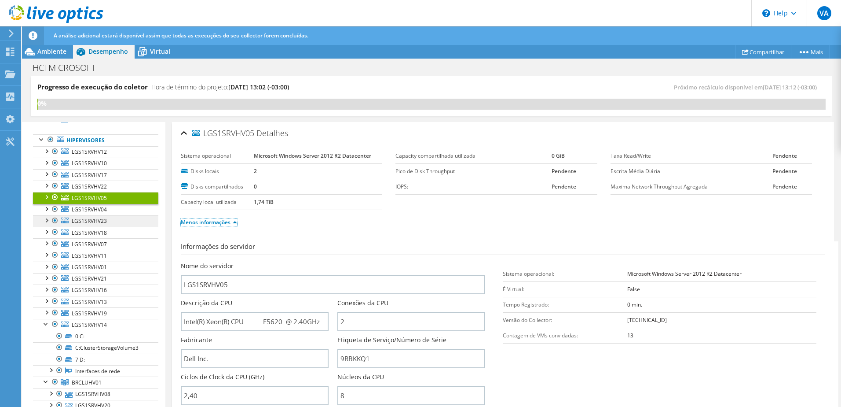
scroll to position [40, 0]
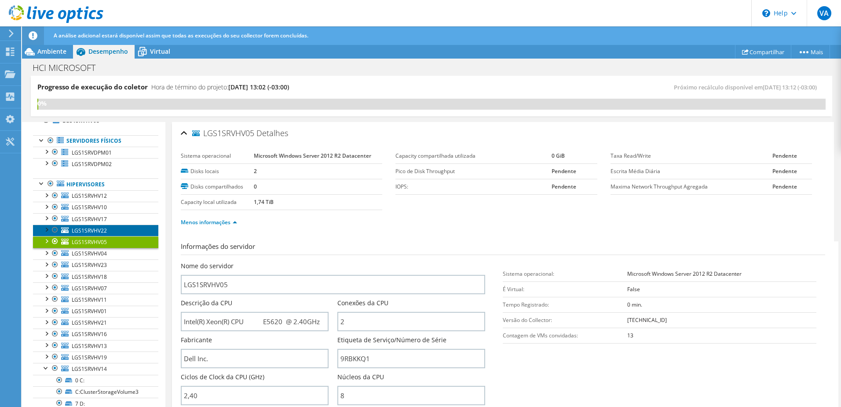
click at [96, 228] on span "LGS1SRVHV22" at bounding box center [89, 230] width 35 height 7
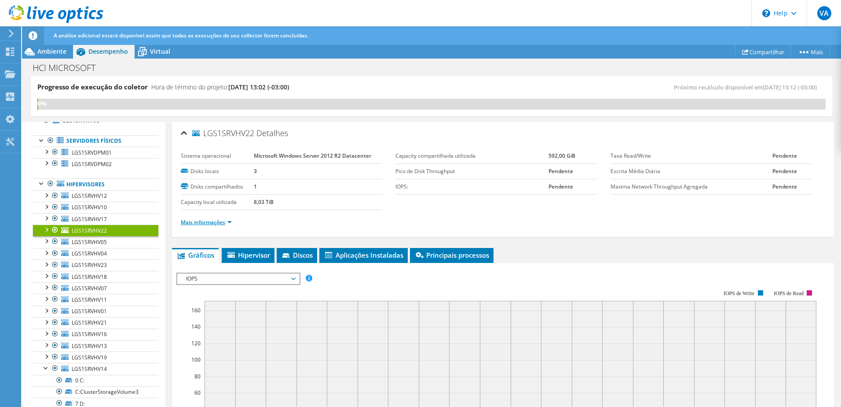
click at [208, 223] on link "Mais informações" at bounding box center [206, 221] width 51 height 7
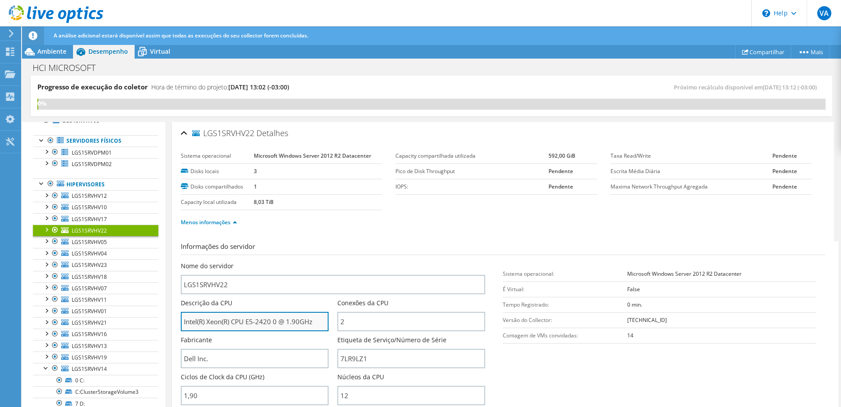
click at [271, 321] on input "Intel(R) Xeon(R) CPU E5-2420 0 @ 1.90GHz" at bounding box center [255, 321] width 148 height 19
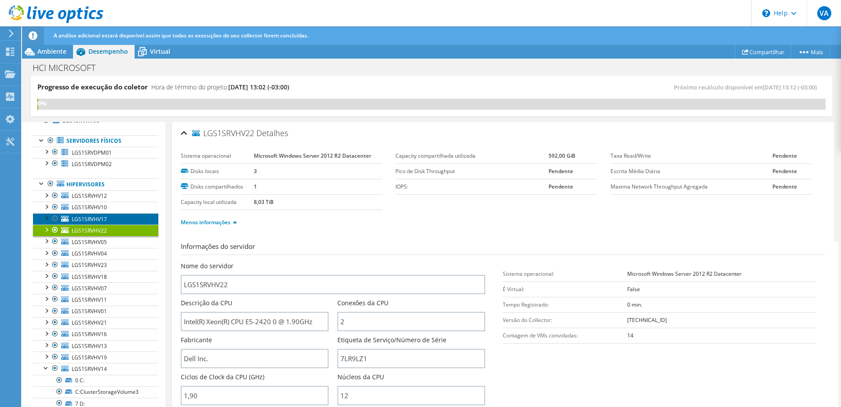
click at [104, 220] on span "LGS1SRVHV17" at bounding box center [89, 218] width 35 height 7
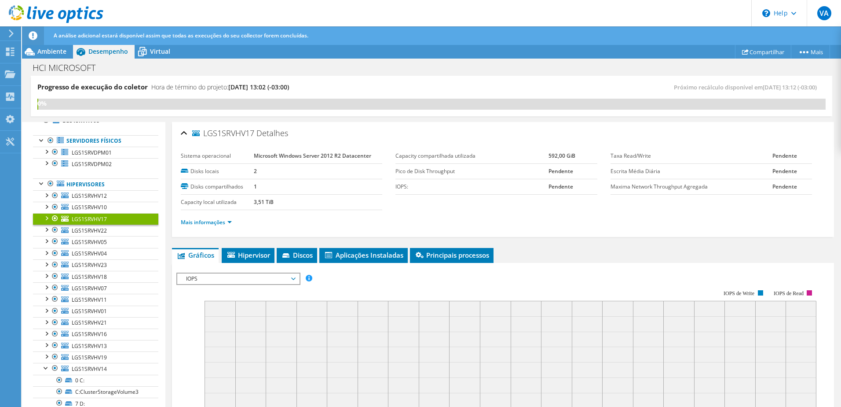
click at [212, 226] on li "Mais informações" at bounding box center [209, 222] width 56 height 10
click at [213, 221] on link "Mais informações" at bounding box center [206, 221] width 51 height 7
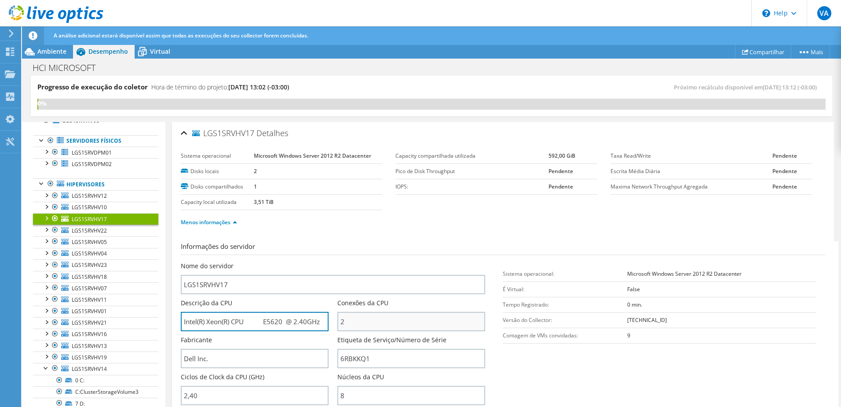
drag, startPoint x: 262, startPoint y: 325, endPoint x: 338, endPoint y: 326, distance: 76.6
click at [338, 261] on div "Nome do servidor LGS1SRVHV17 Descrição da CPU Intel(R) Xeon(R) CPU E5620 @ 2.40…" at bounding box center [338, 261] width 314 height 0
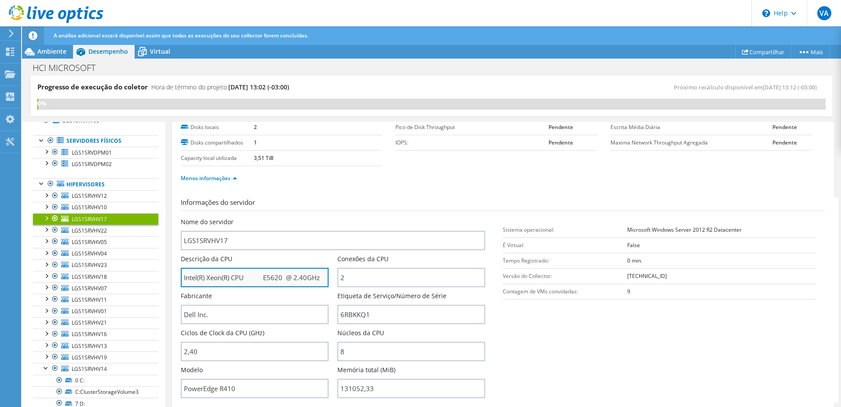
click at [219, 285] on input "Intel(R) Xeon(R) CPU E5620 @ 2.40GHz" at bounding box center [255, 277] width 148 height 19
drag, startPoint x: 266, startPoint y: 279, endPoint x: 364, endPoint y: 280, distance: 97.7
click at [364, 217] on div "Nome do servidor LGS1SRVHV17 Descrição da CPU Intel(R) Xeon(R) CPU E5620 @ 2.40…" at bounding box center [338, 217] width 314 height 0
click at [289, 280] on input "Intel(R) Xeon(R) CPU E5620 @ 2.40GHz" at bounding box center [255, 277] width 148 height 19
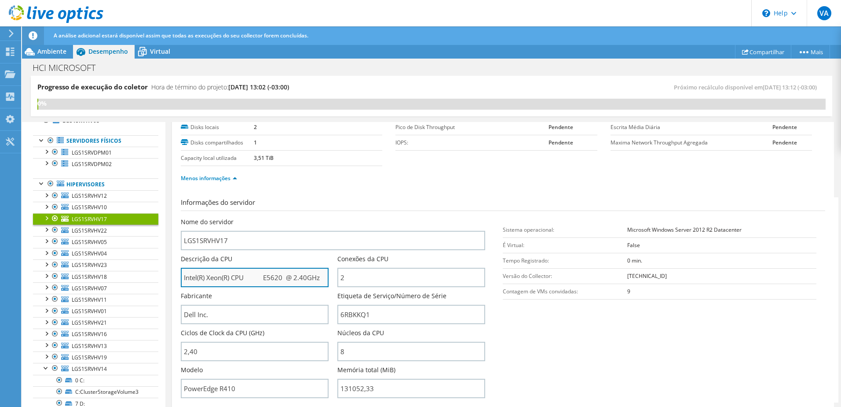
click at [289, 280] on input "Intel(R) Xeon(R) CPU E5620 @ 2.40GHz" at bounding box center [255, 277] width 148 height 19
click at [304, 276] on input "Intel(R) Xeon(R) CPU E5620 @ 2.40GHz" at bounding box center [255, 277] width 148 height 19
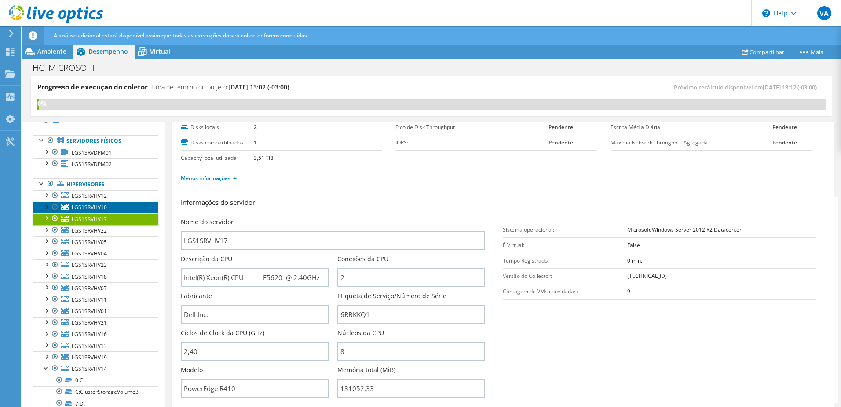
click at [88, 205] on span "LGS1SRVHV10" at bounding box center [89, 206] width 35 height 7
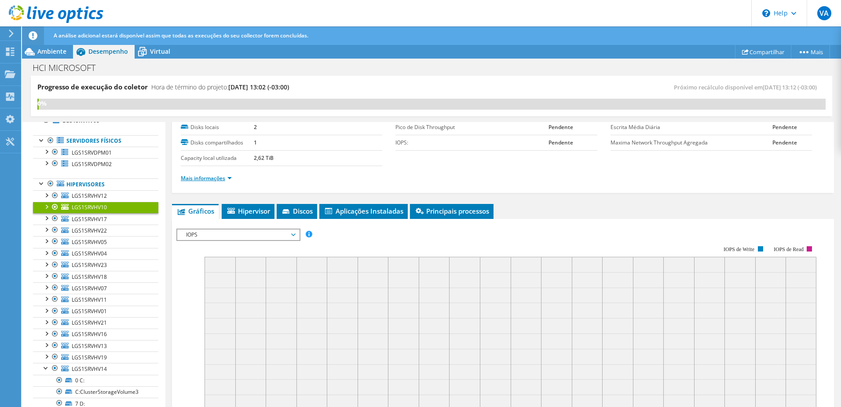
click at [220, 175] on link "Mais informações" at bounding box center [206, 177] width 51 height 7
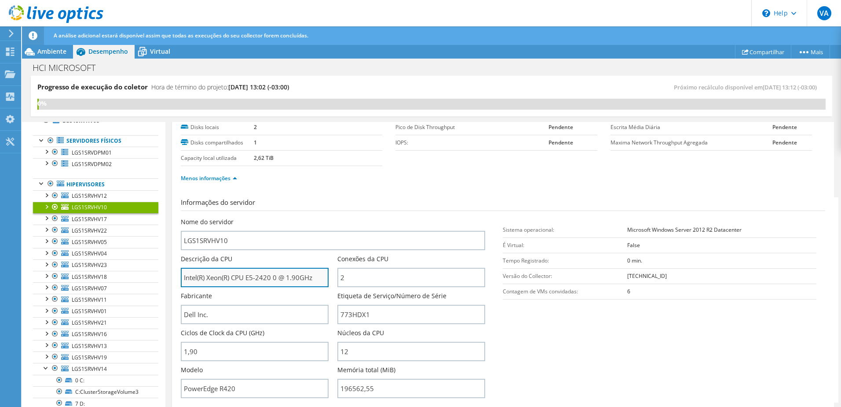
drag, startPoint x: 235, startPoint y: 277, endPoint x: 314, endPoint y: 281, distance: 79.7
click at [314, 281] on input "Intel(R) Xeon(R) CPU E5-2420 0 @ 1.90GHz" at bounding box center [255, 277] width 148 height 19
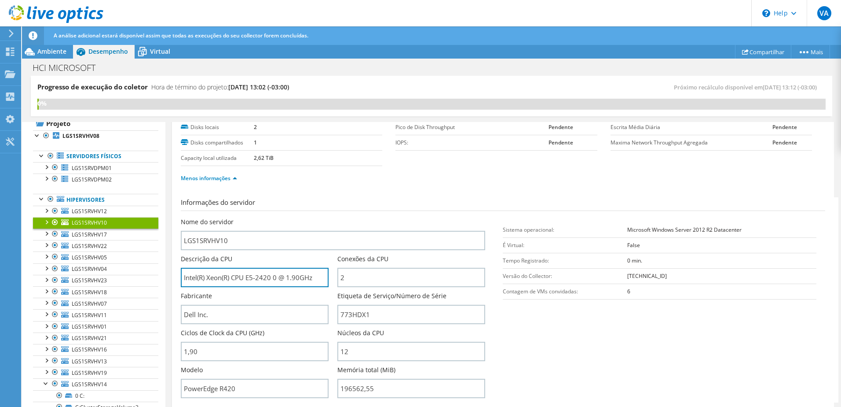
scroll to position [60, 0]
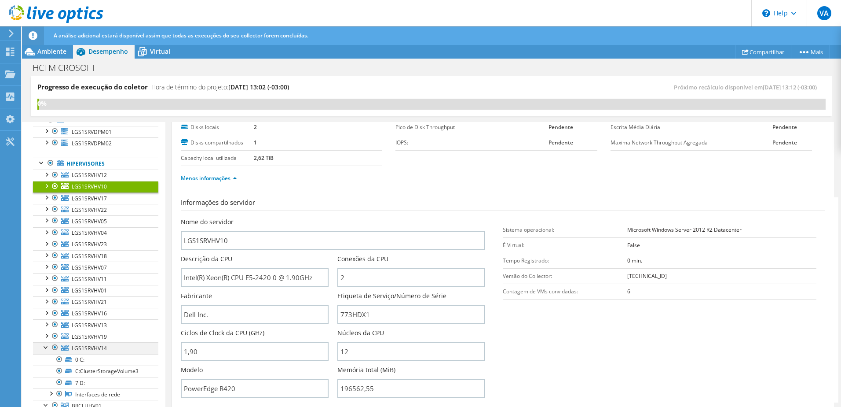
click at [43, 346] on div at bounding box center [46, 346] width 9 height 9
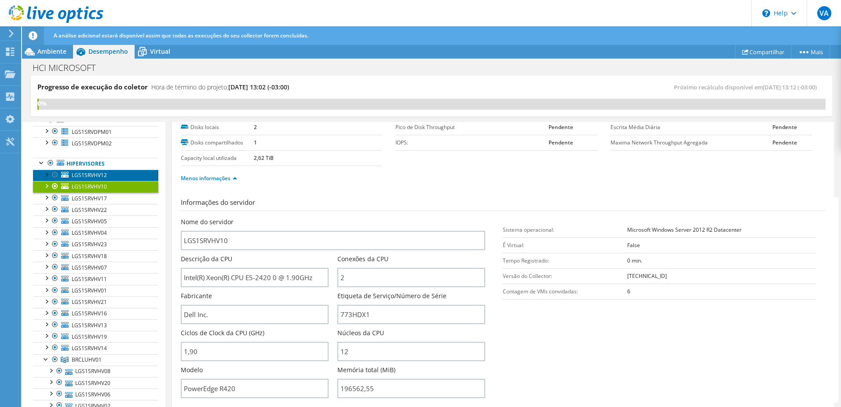
click at [84, 172] on span "LGS1SRVHV12" at bounding box center [89, 174] width 35 height 7
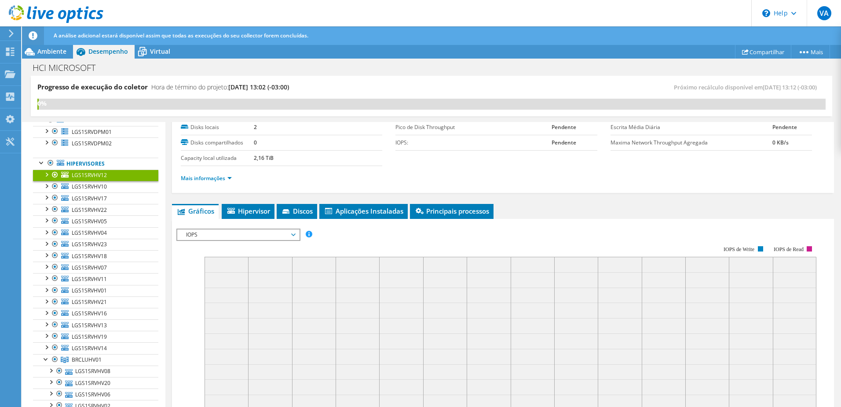
click at [214, 174] on li "Mais informações" at bounding box center [209, 178] width 56 height 10
click at [225, 179] on link "Mais informações" at bounding box center [206, 177] width 51 height 7
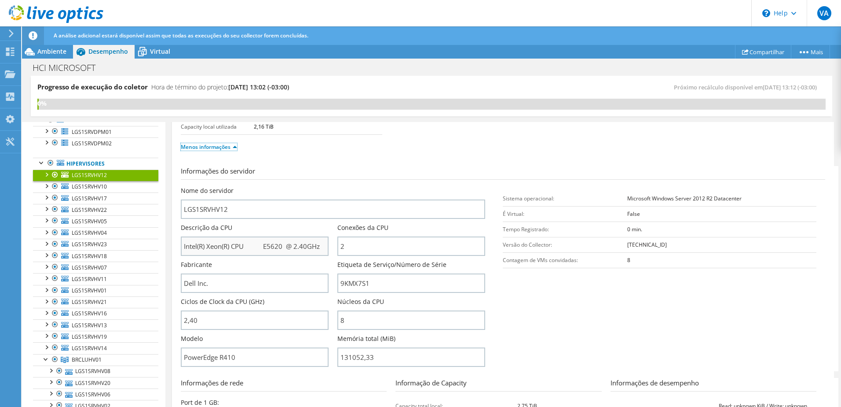
scroll to position [88, 0]
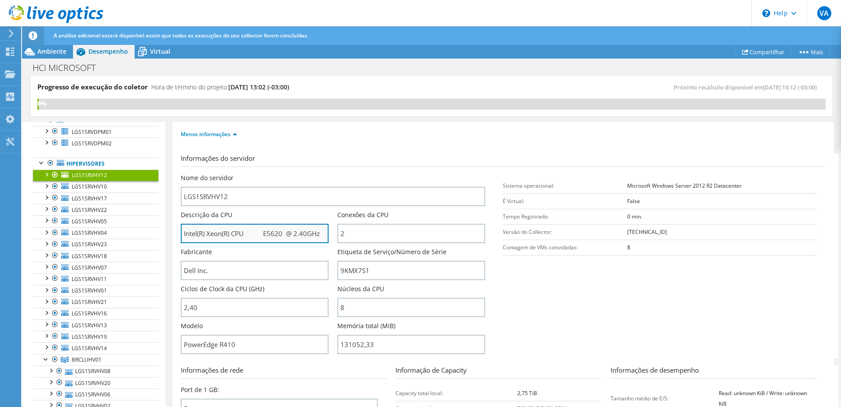
drag, startPoint x: 290, startPoint y: 235, endPoint x: 322, endPoint y: 235, distance: 32.6
click at [322, 235] on input "Intel(R) Xeon(R) CPU E5620 @ 2.40GHz" at bounding box center [255, 233] width 148 height 19
click at [283, 237] on input "Intel(R) Xeon(R) CPU E5620 @ 2.40GHz" at bounding box center [255, 233] width 148 height 19
click at [268, 235] on input "Intel(R) Xeon(R) CPU E5620 @ 2.40GHz" at bounding box center [255, 233] width 148 height 19
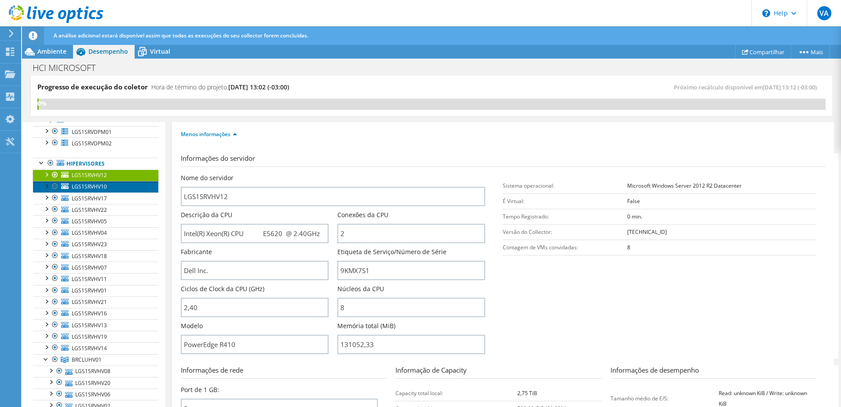
click at [111, 187] on link "LGS1SRVHV10" at bounding box center [95, 186] width 125 height 11
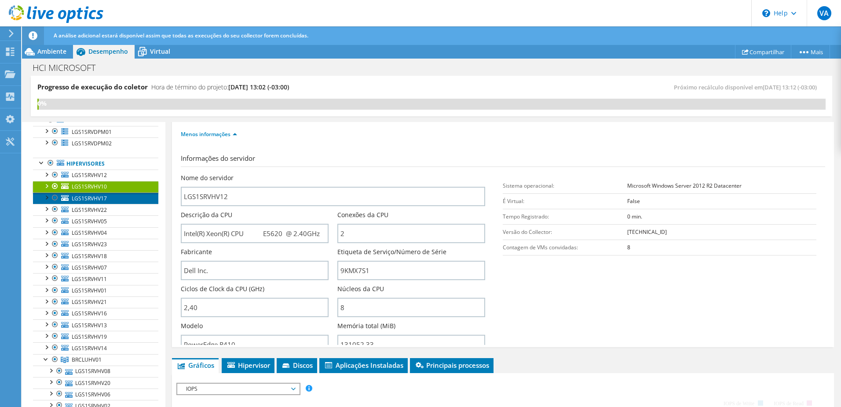
click at [111, 200] on link "LGS1SRVHV17" at bounding box center [95, 197] width 125 height 11
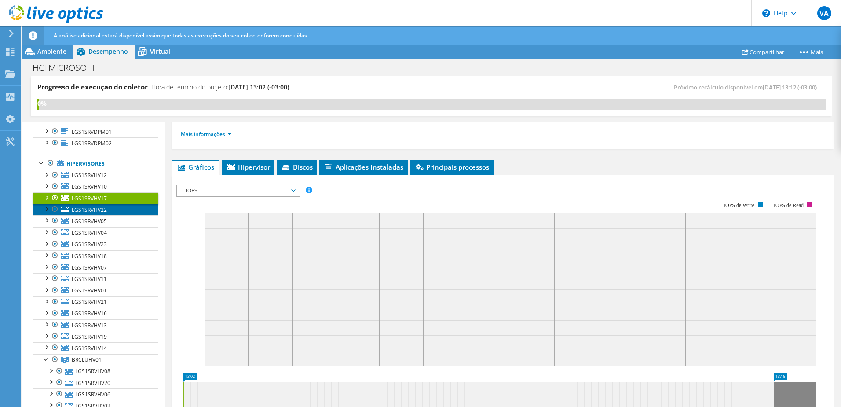
click at [111, 209] on link "LGS1SRVHV22" at bounding box center [95, 209] width 125 height 11
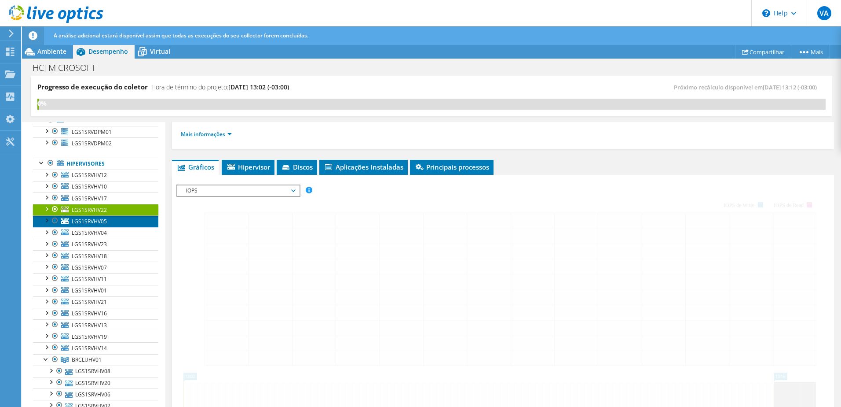
click at [110, 220] on link "LGS1SRVHV05" at bounding box center [95, 220] width 125 height 11
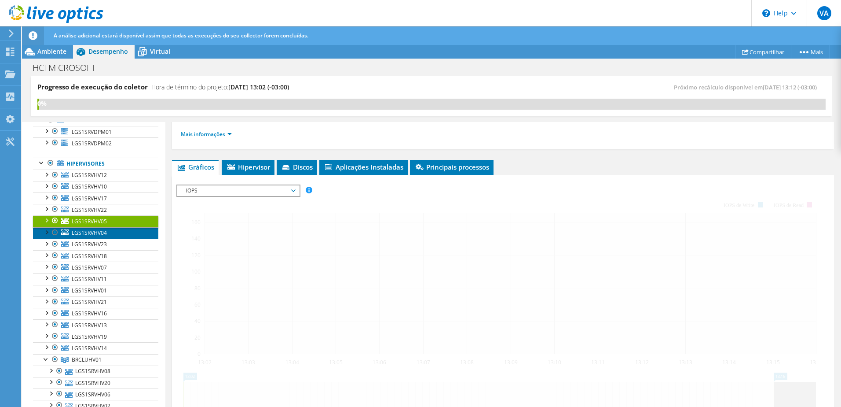
click at [108, 231] on link "LGS1SRVHV04" at bounding box center [95, 232] width 125 height 11
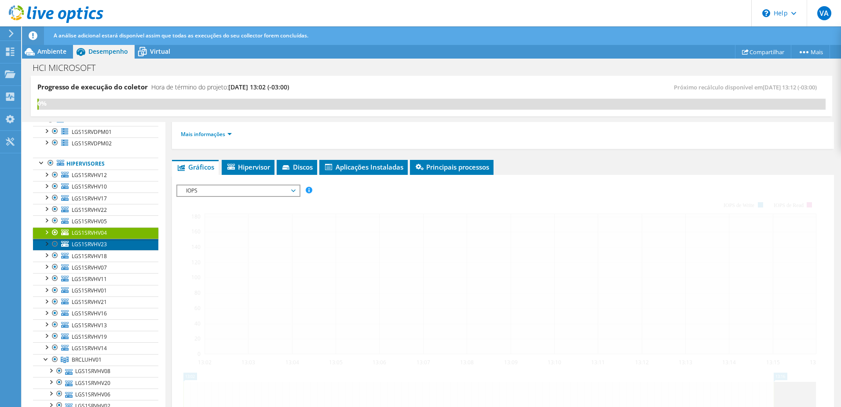
click at [108, 244] on link "LGS1SRVHV23" at bounding box center [95, 244] width 125 height 11
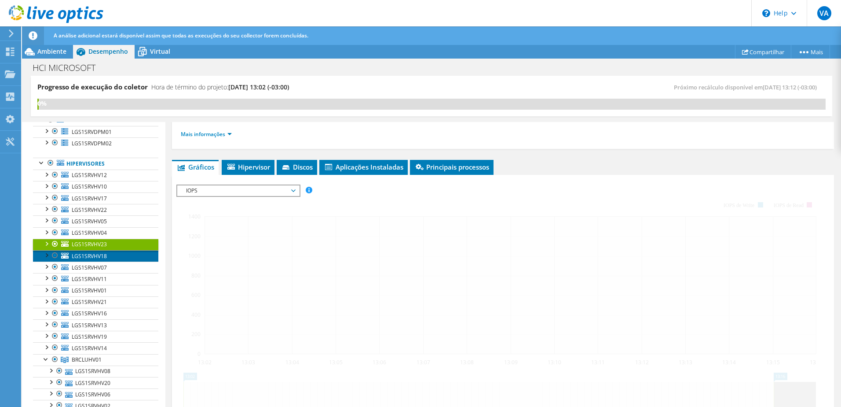
click at [113, 255] on link "LGS1SRVHV18" at bounding box center [95, 255] width 125 height 11
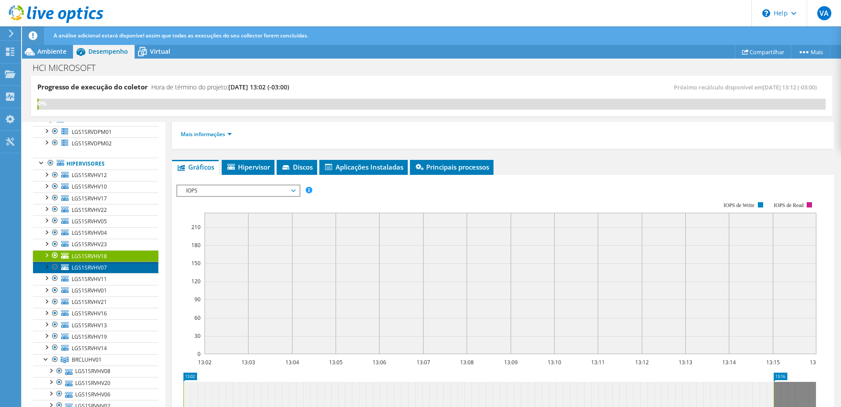
click at [115, 266] on link "LGS1SRVHV07" at bounding box center [95, 266] width 125 height 11
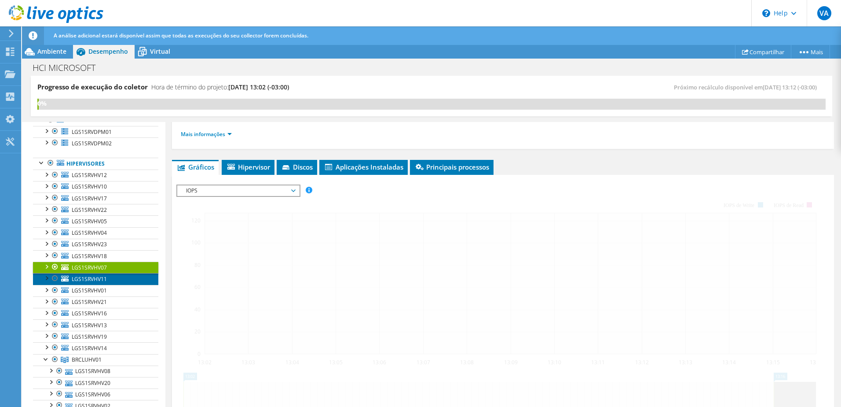
click at [112, 281] on link "LGS1SRVHV11" at bounding box center [95, 278] width 125 height 11
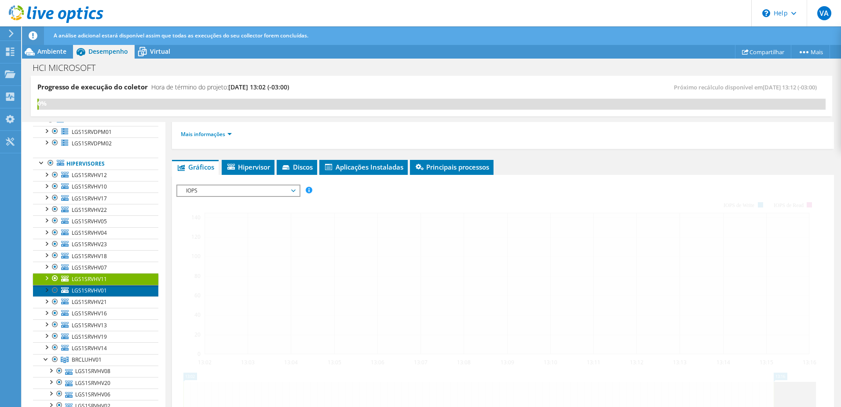
click at [113, 290] on link "LGS1SRVHV01" at bounding box center [95, 290] width 125 height 11
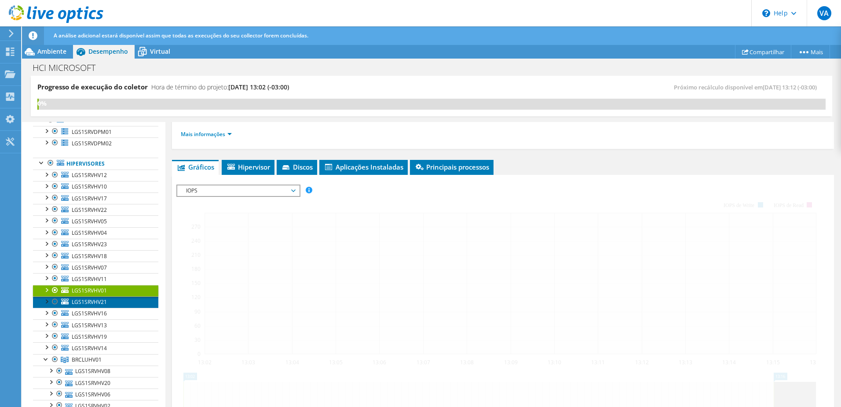
click at [114, 302] on link "LGS1SRVHV21" at bounding box center [95, 301] width 125 height 11
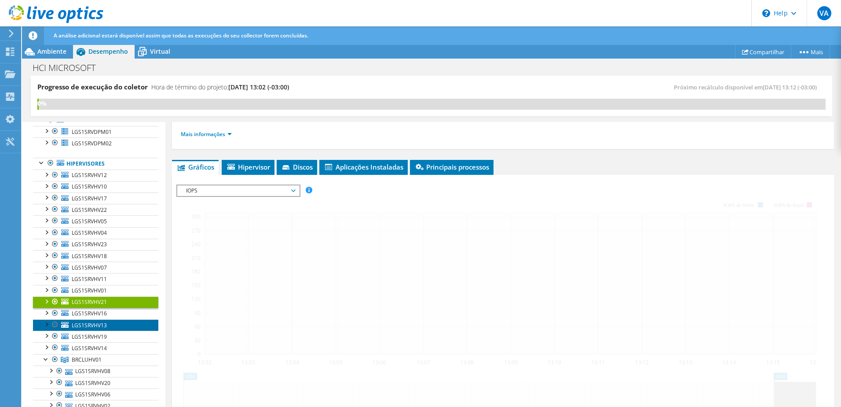
click at [119, 320] on link "LGS1SRVHV13" at bounding box center [95, 324] width 125 height 11
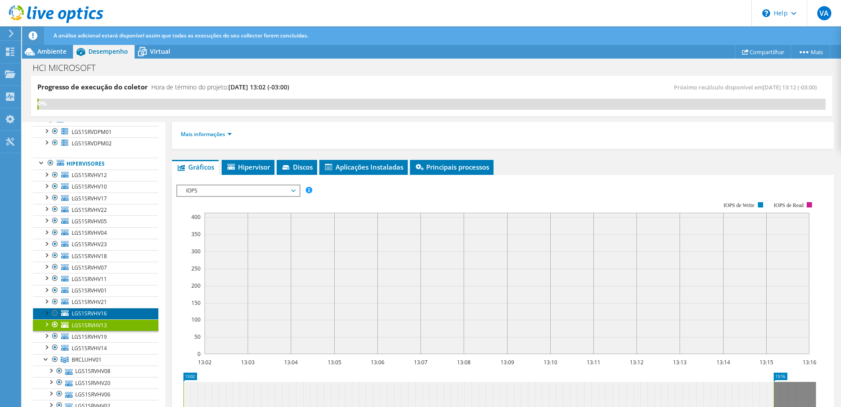
click at [123, 315] on link "LGS1SRVHV16" at bounding box center [95, 313] width 125 height 11
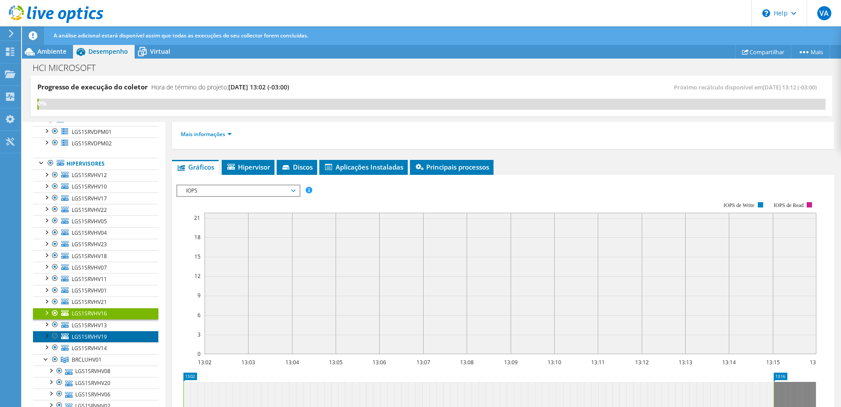
click at [117, 339] on link "LGS1SRVHV19" at bounding box center [95, 335] width 125 height 11
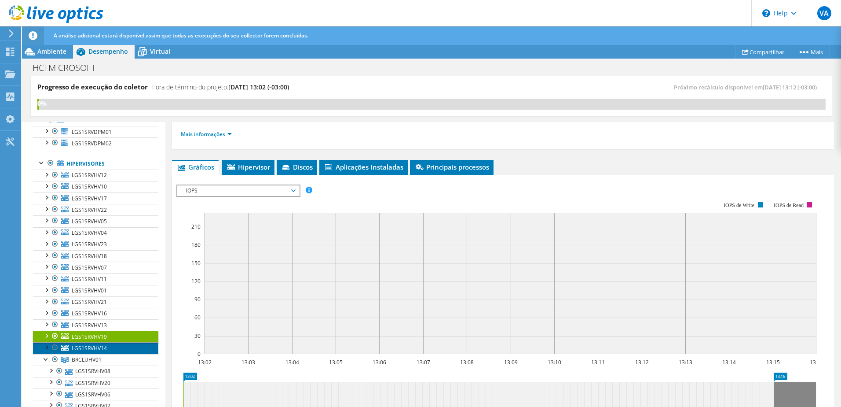
click at [119, 348] on link "LGS1SRVHV14" at bounding box center [95, 347] width 125 height 11
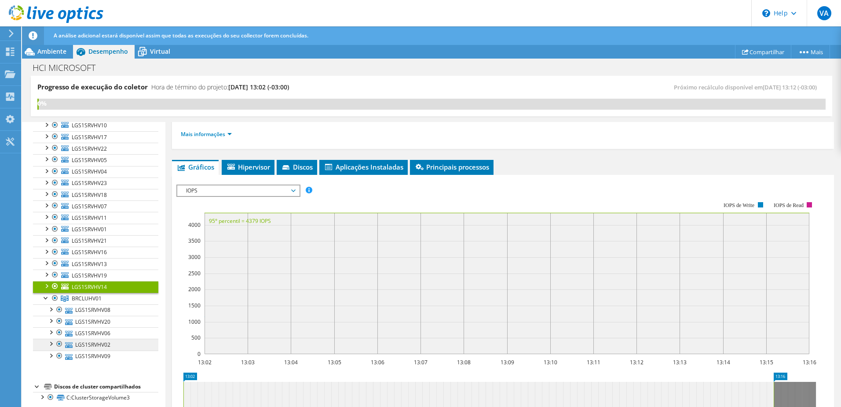
scroll to position [128, 0]
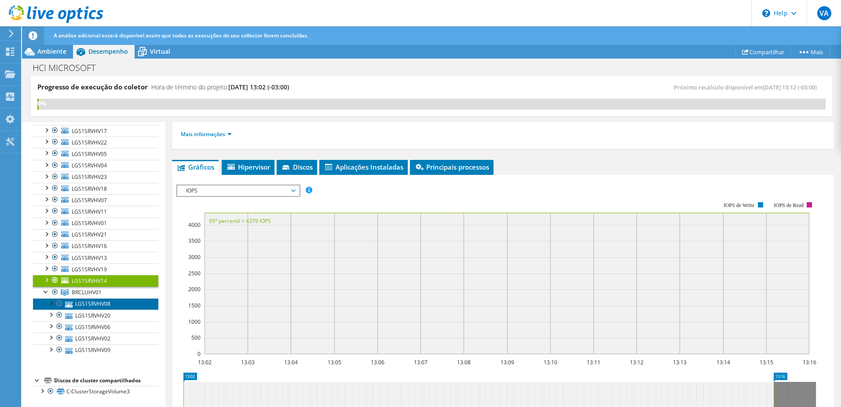
click at [114, 303] on link "LGS1SRVHV08" at bounding box center [95, 303] width 125 height 11
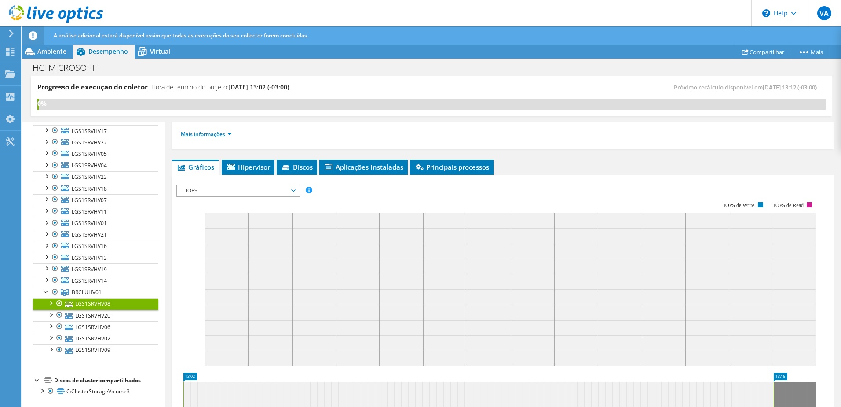
click at [251, 158] on div "LGS1SRVHV08 Detalhes Sistema operacional Microsoft Windows Server 2012 R2 Datac…" at bounding box center [502, 290] width 675 height 512
click at [255, 164] on span "Hipervisor" at bounding box center [248, 166] width 44 height 9
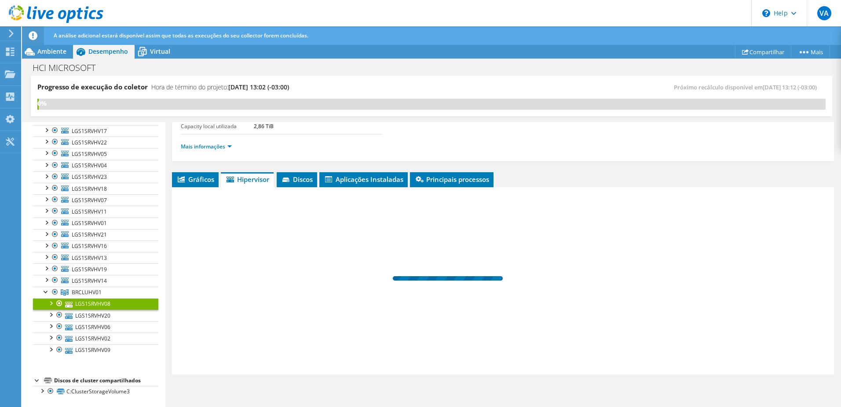
scroll to position [76, 0]
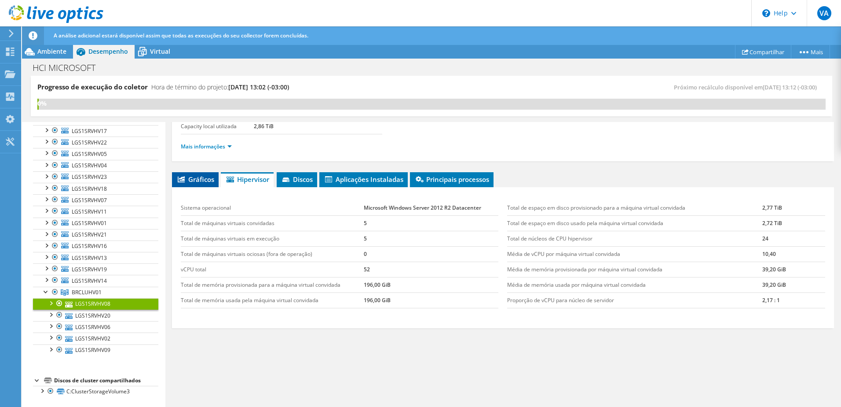
click at [211, 184] on li "Gráficos" at bounding box center [195, 179] width 47 height 15
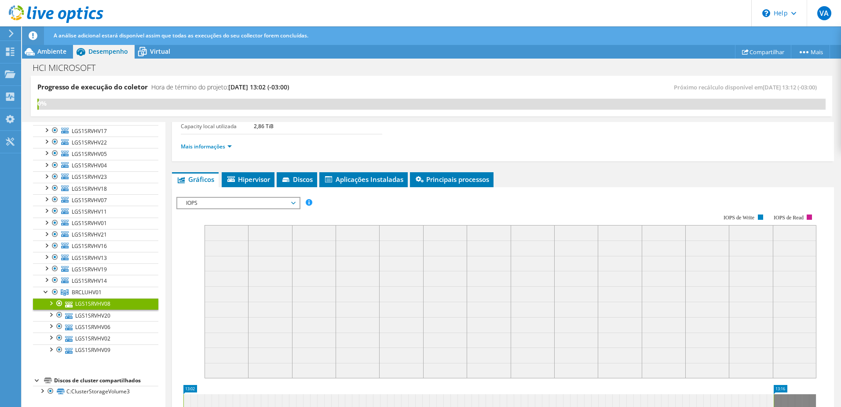
scroll to position [88, 0]
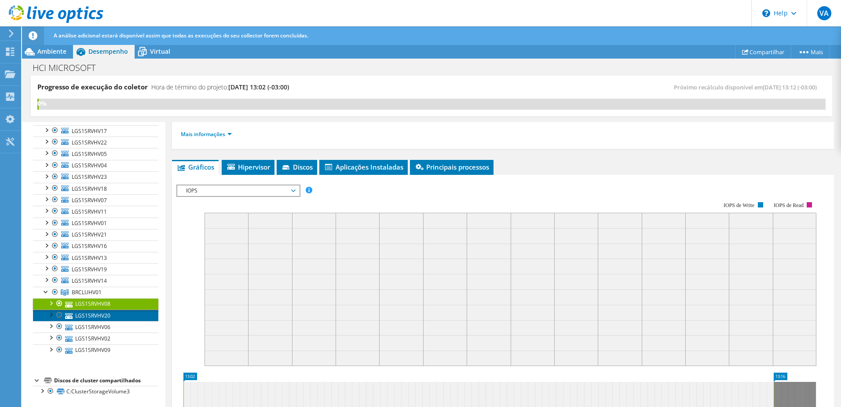
click at [83, 315] on link "LGS1SRVHV20" at bounding box center [95, 314] width 125 height 11
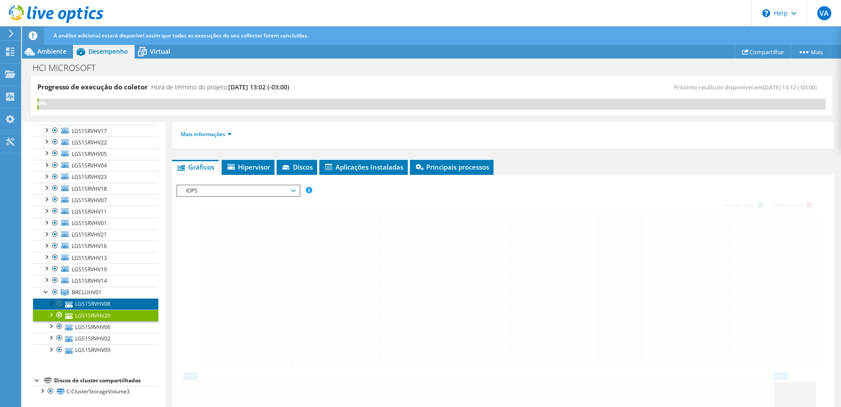
click at [84, 306] on link "LGS1SRVHV08" at bounding box center [95, 303] width 125 height 11
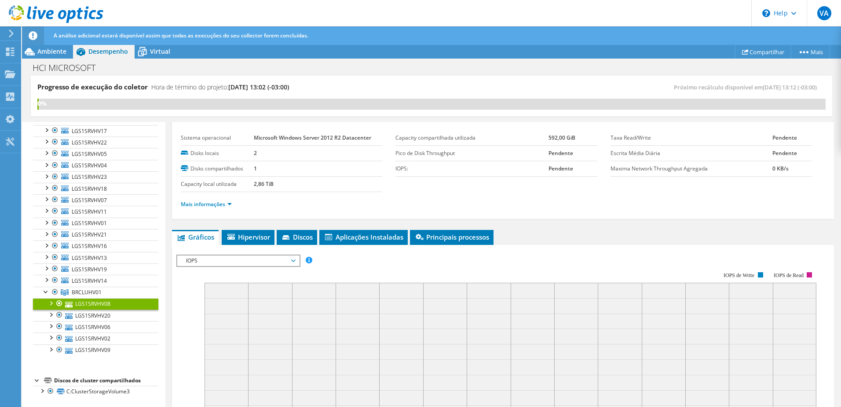
scroll to position [0, 0]
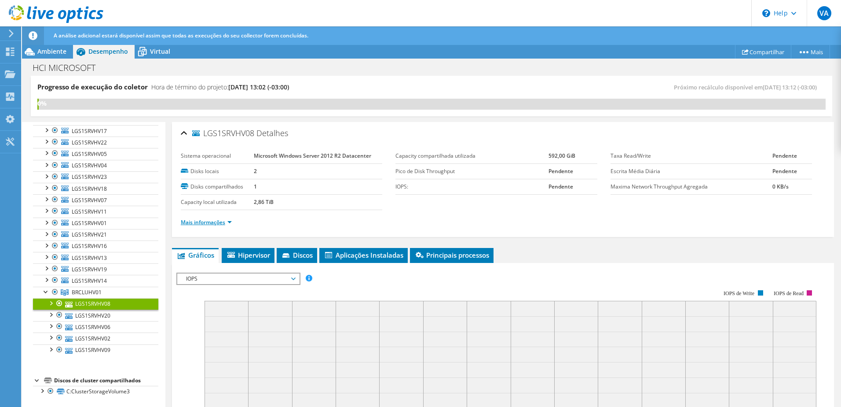
click at [212, 224] on link "Mais informações" at bounding box center [206, 221] width 51 height 7
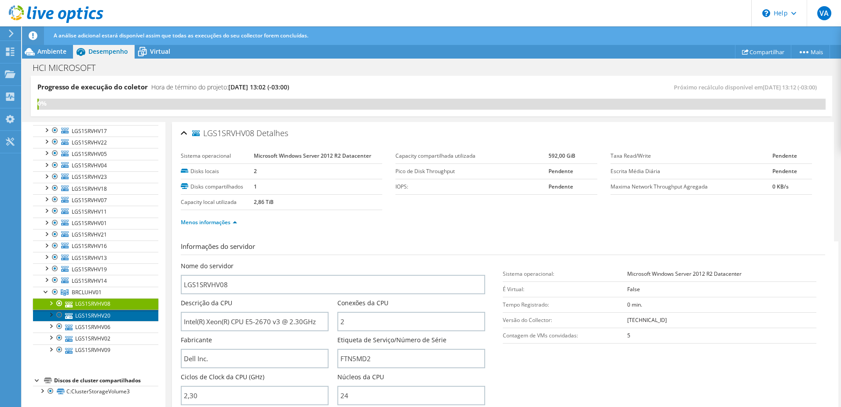
click at [81, 315] on link "LGS1SRVHV20" at bounding box center [95, 314] width 125 height 11
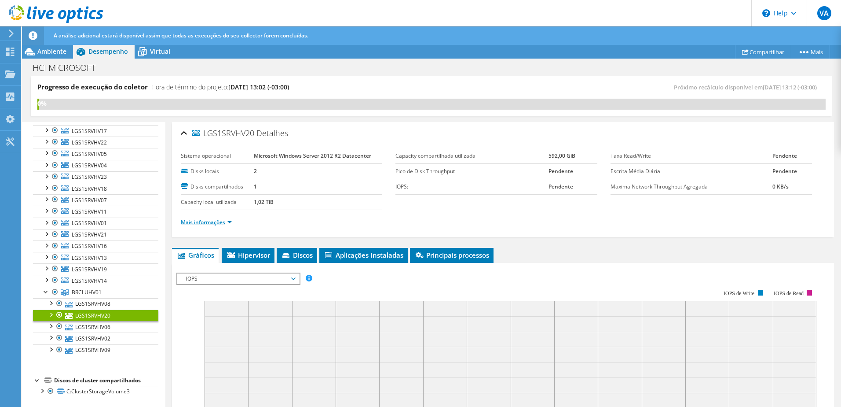
click at [211, 221] on link "Mais informações" at bounding box center [206, 221] width 51 height 7
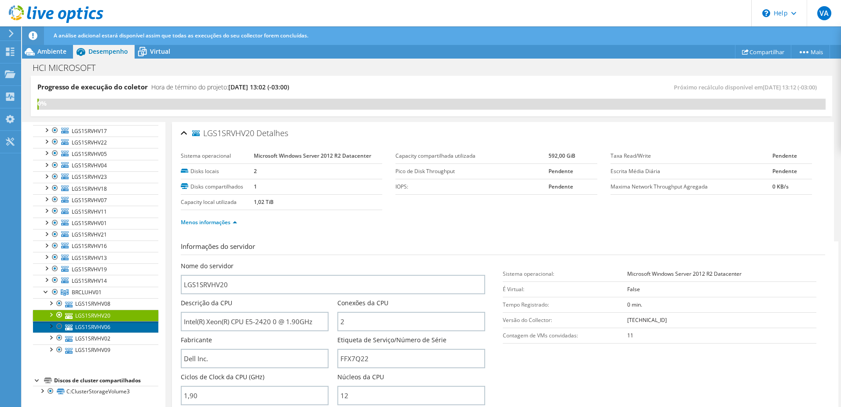
click at [100, 328] on link "LGS1SRVHV06" at bounding box center [95, 326] width 125 height 11
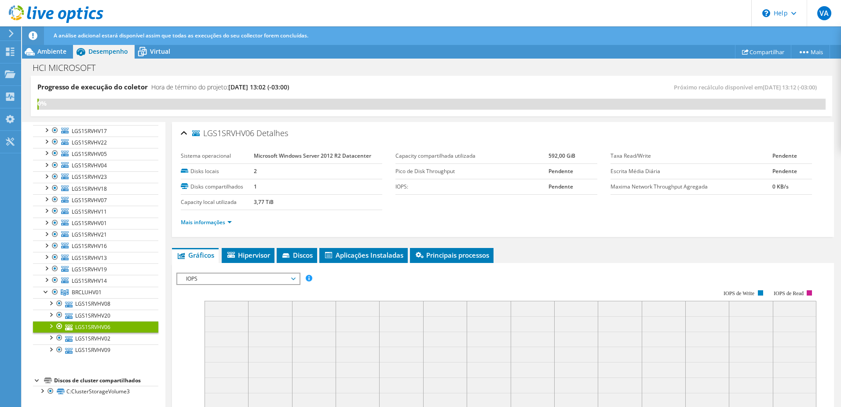
click at [224, 226] on li "Mais informações" at bounding box center [209, 222] width 56 height 10
drag, startPoint x: 224, startPoint y: 226, endPoint x: 217, endPoint y: 220, distance: 9.4
click at [217, 220] on link "Mais informações" at bounding box center [206, 221] width 51 height 7
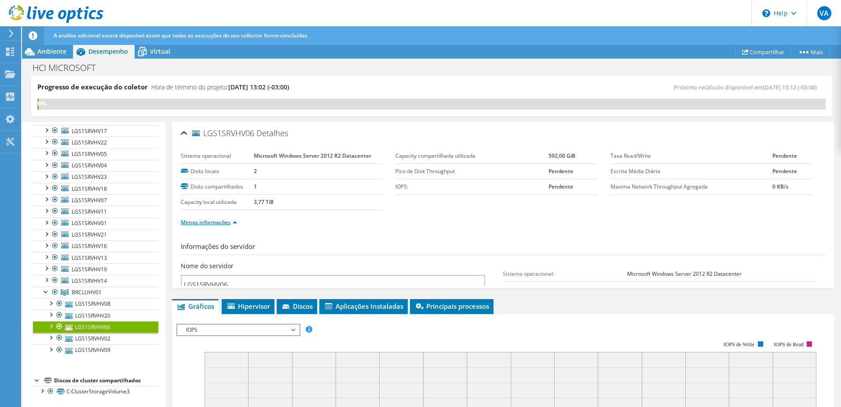
click at [218, 220] on link "Menos informações" at bounding box center [209, 221] width 56 height 7
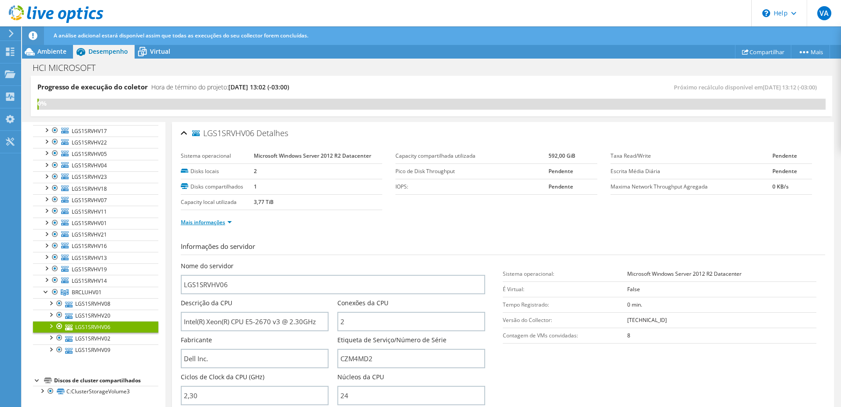
click at [218, 220] on link "Mais informações" at bounding box center [206, 221] width 51 height 7
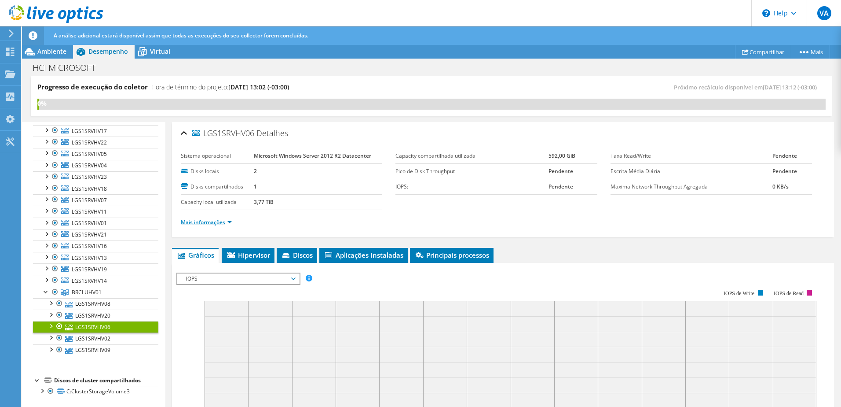
click at [218, 220] on link "Mais informações" at bounding box center [206, 221] width 51 height 7
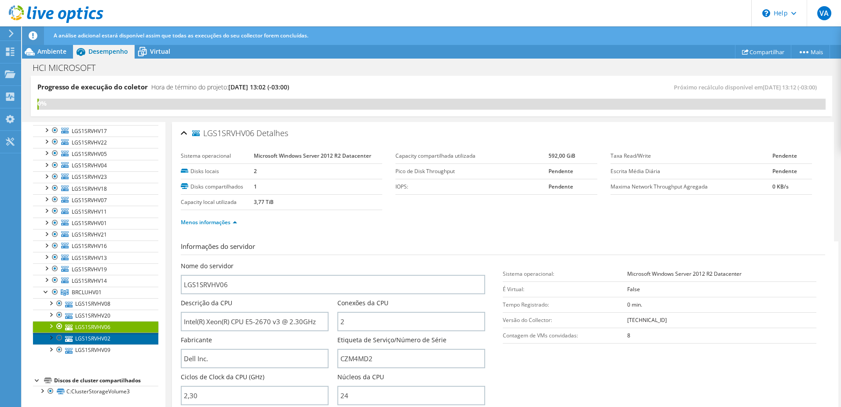
click at [103, 340] on link "LGS1SRVHV02" at bounding box center [95, 337] width 125 height 11
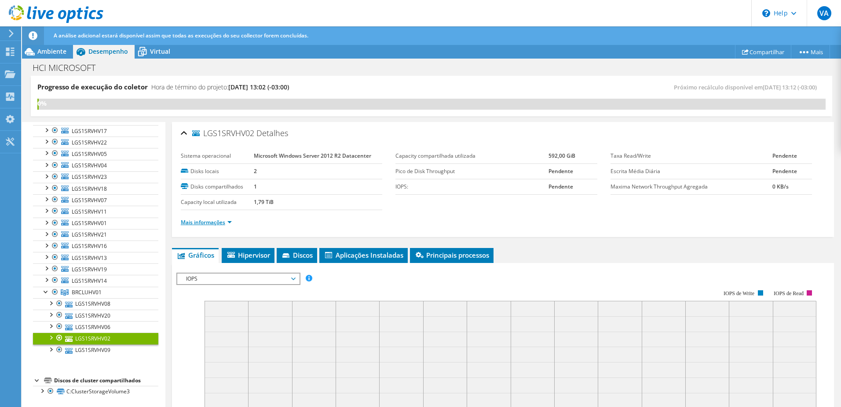
click at [220, 221] on link "Mais informações" at bounding box center [206, 221] width 51 height 7
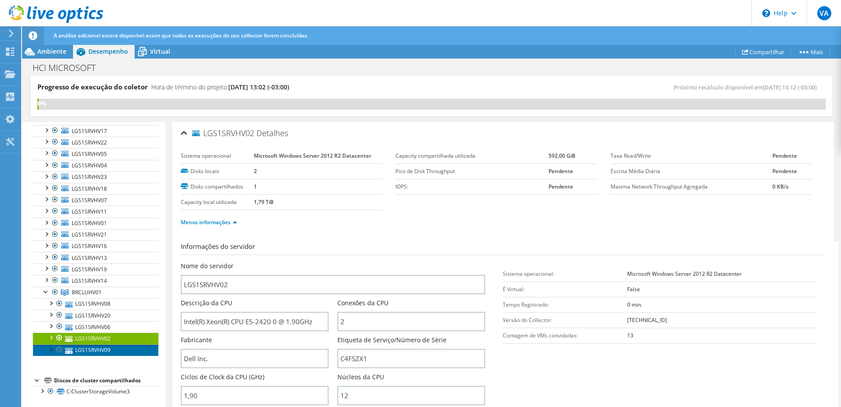
click at [108, 350] on link "LGS1SRVHV09" at bounding box center [95, 349] width 125 height 11
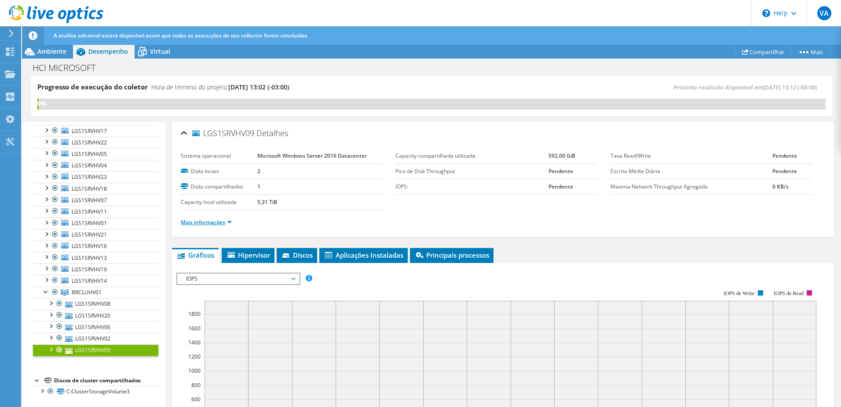
click at [215, 222] on link "Mais informações" at bounding box center [206, 221] width 51 height 7
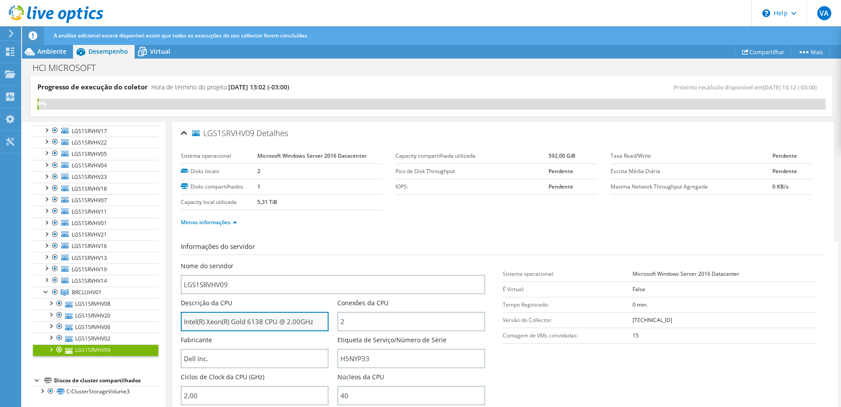
drag, startPoint x: 293, startPoint y: 319, endPoint x: 307, endPoint y: 318, distance: 14.6
click at [305, 319] on input "Intel(R) Xeon(R) Gold 6138 CPU @ 2.00GHz" at bounding box center [255, 321] width 148 height 19
click at [367, 231] on div "Menos informações" at bounding box center [503, 222] width 645 height 25
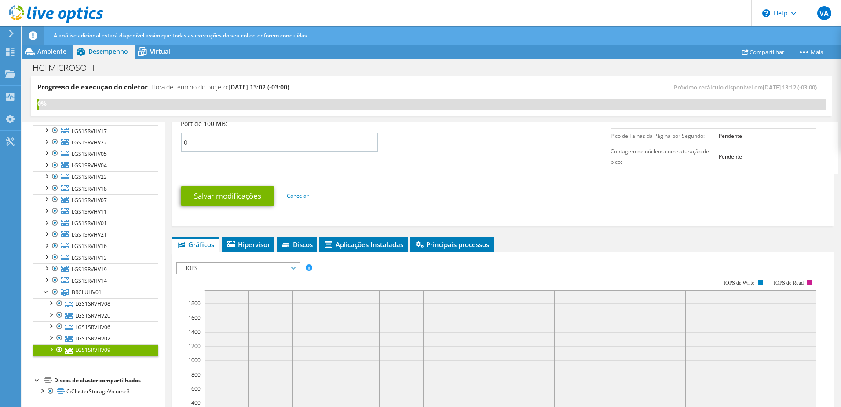
scroll to position [440, 0]
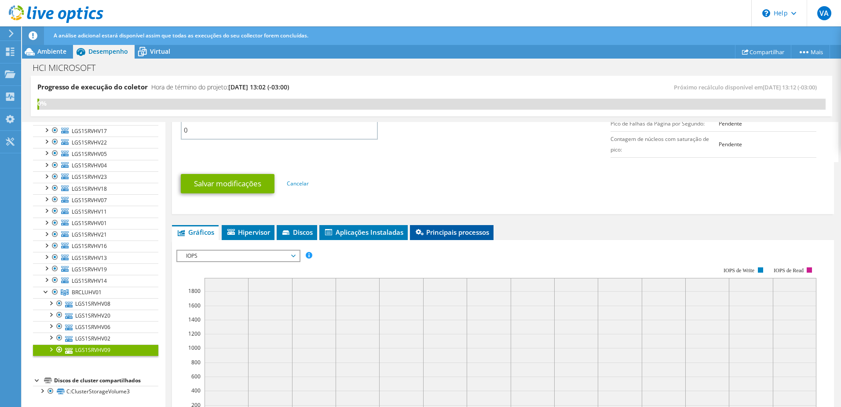
click at [454, 227] on li "Principais processos" at bounding box center [452, 232] width 84 height 15
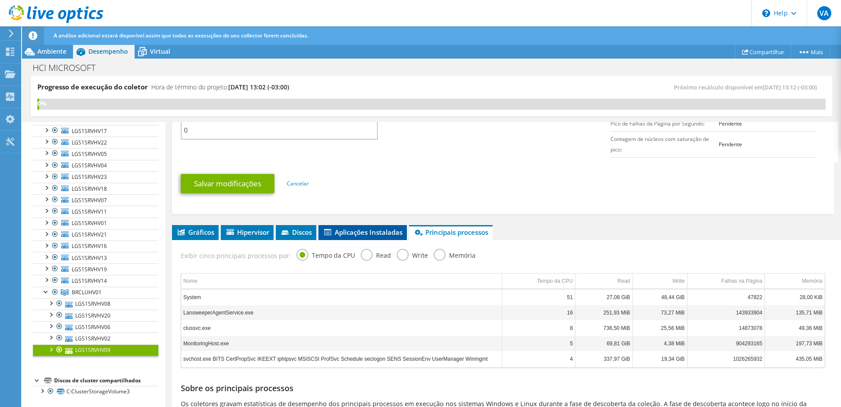
click at [379, 225] on li "Aplicações Instaladas" at bounding box center [363, 232] width 88 height 15
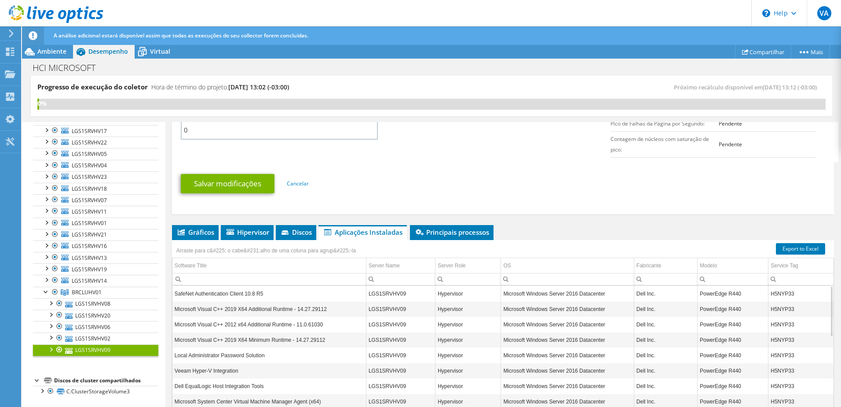
click at [213, 224] on div "LGS1SRVHV09 Detalhes Sistema operacional Microsoft Windows Server 2016 Datacent…" at bounding box center [502, 71] width 675 height 778
click at [188, 236] on li "Gráficos" at bounding box center [195, 232] width 47 height 15
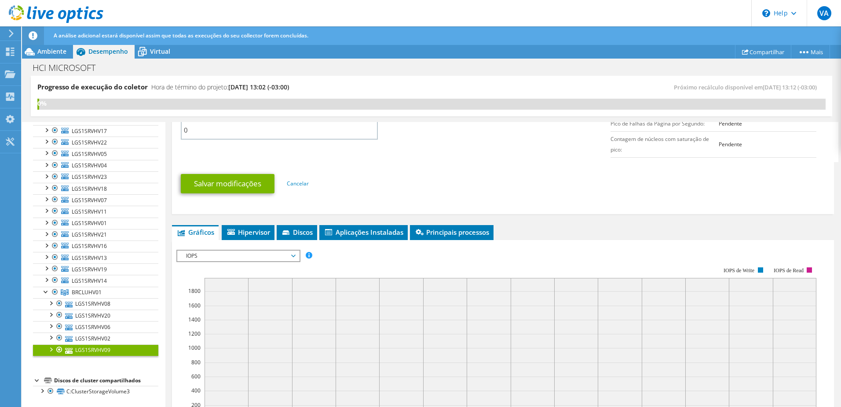
scroll to position [643, 0]
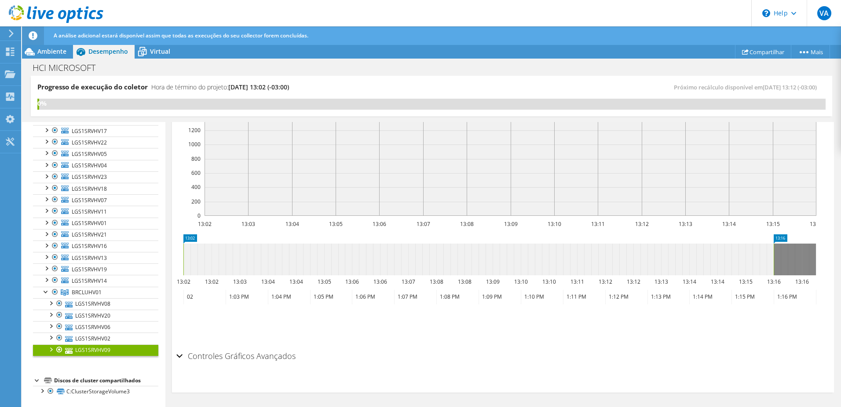
click at [250, 354] on h2 "Controles Gráficos Avançados" at bounding box center [235, 356] width 119 height 18
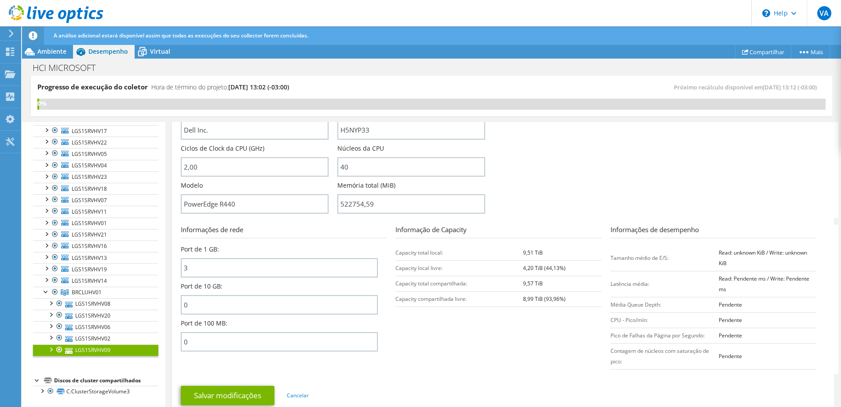
scroll to position [0, 0]
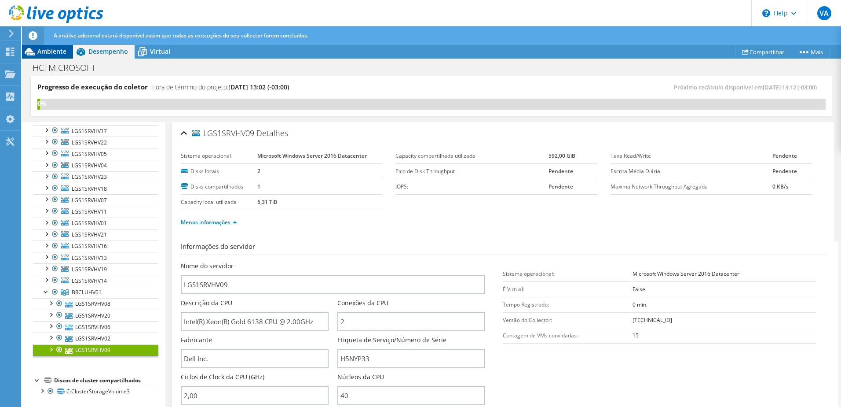
click at [55, 51] on span "Ambiente" at bounding box center [51, 51] width 29 height 8
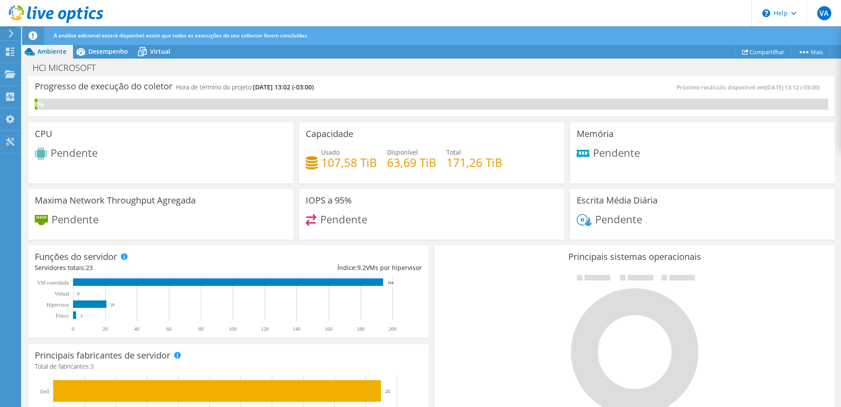
click at [189, 123] on div "CPU Pendente" at bounding box center [160, 152] width 265 height 61
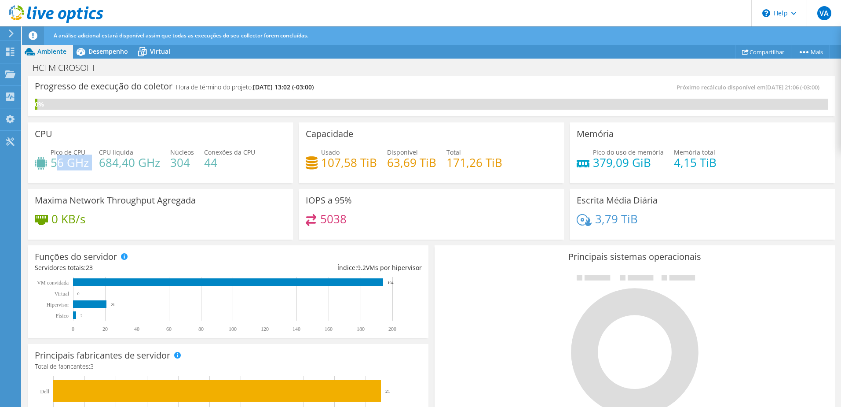
drag, startPoint x: 57, startPoint y: 162, endPoint x: 90, endPoint y: 165, distance: 33.1
click at [90, 165] on div "Pico de CPU 56 GHz CPU líquida 684,40 GHz Núcleos 304 Conexões da CPU 44" at bounding box center [161, 161] width 252 height 29
drag, startPoint x: 90, startPoint y: 165, endPoint x: 125, endPoint y: 165, distance: 35.2
click at [125, 165] on h4 "684,40 GHz" at bounding box center [129, 163] width 61 height 10
drag, startPoint x: 162, startPoint y: 164, endPoint x: 97, endPoint y: 164, distance: 65.1
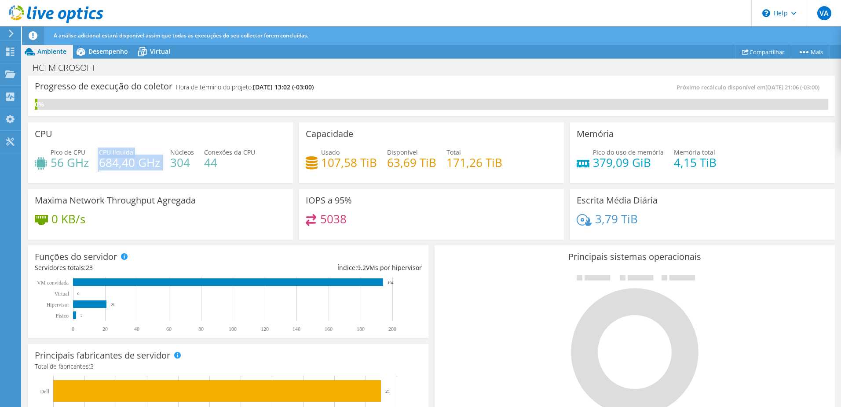
click at [97, 164] on div "Pico de CPU 56 GHz CPU líquida 684,40 GHz Núcleos 304 Conexões da CPU 44" at bounding box center [161, 161] width 252 height 29
drag, startPoint x: 97, startPoint y: 164, endPoint x: 176, endPoint y: 165, distance: 79.2
click at [176, 165] on h4 "304" at bounding box center [182, 163] width 24 height 10
drag, startPoint x: 176, startPoint y: 165, endPoint x: 224, endPoint y: 163, distance: 47.6
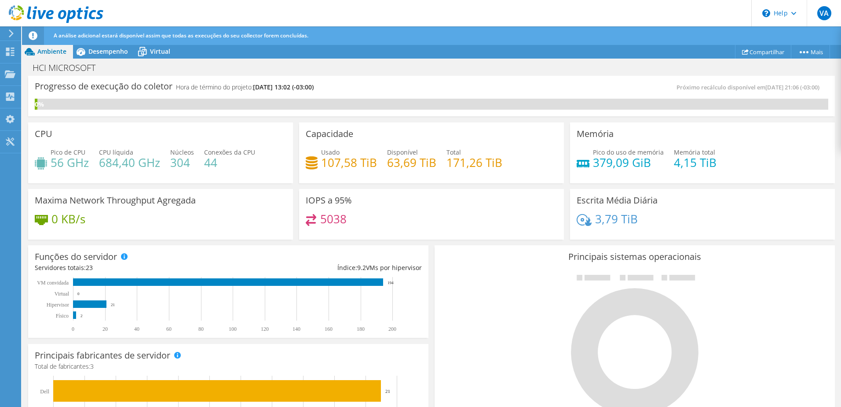
click at [224, 163] on h4 "44" at bounding box center [229, 163] width 51 height 10
click at [105, 53] on span "Desempenho" at bounding box center [108, 51] width 40 height 8
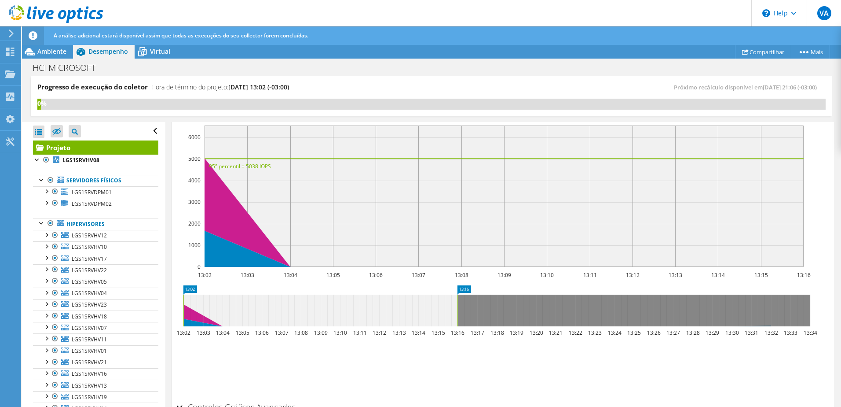
scroll to position [257, 0]
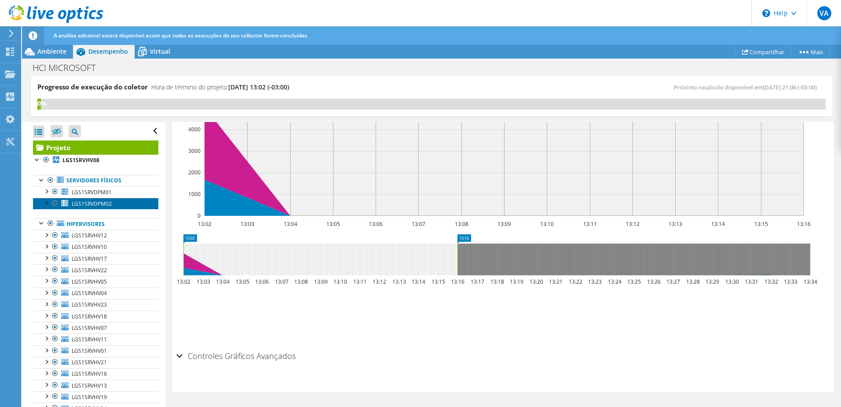
click at [104, 208] on link "LGS1SRVDPM02" at bounding box center [95, 203] width 125 height 11
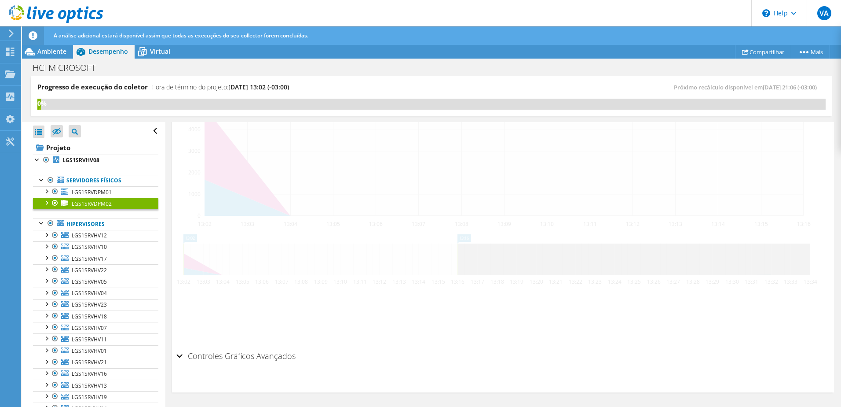
scroll to position [226, 0]
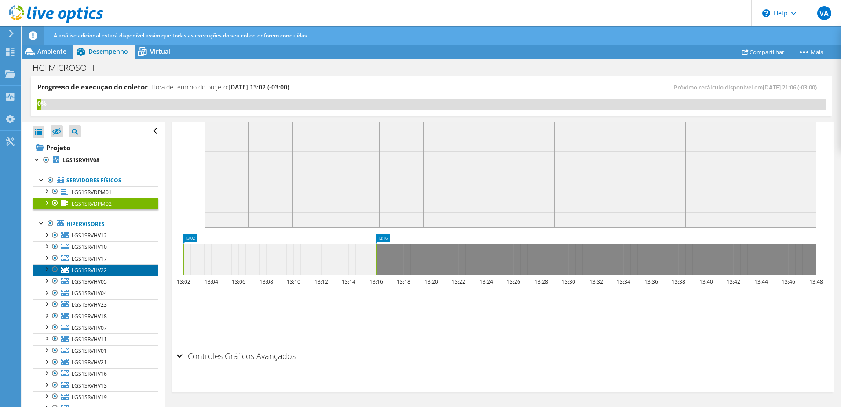
click at [109, 264] on link "LGS1SRVHV22" at bounding box center [95, 269] width 125 height 11
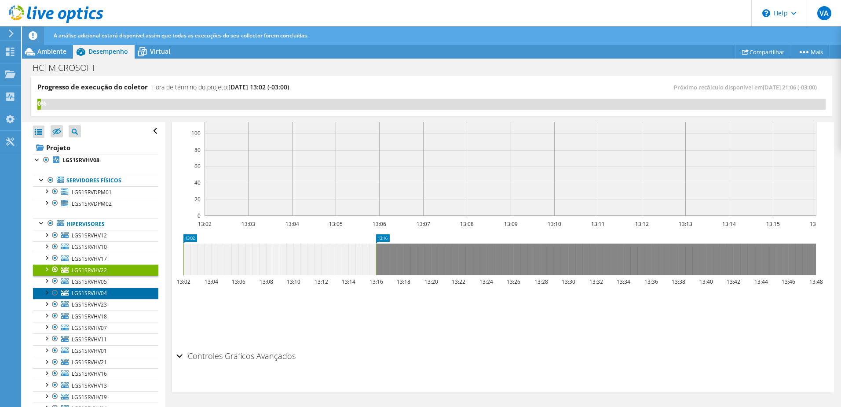
click at [98, 294] on span "LGS1SRVHV04" at bounding box center [89, 292] width 35 height 7
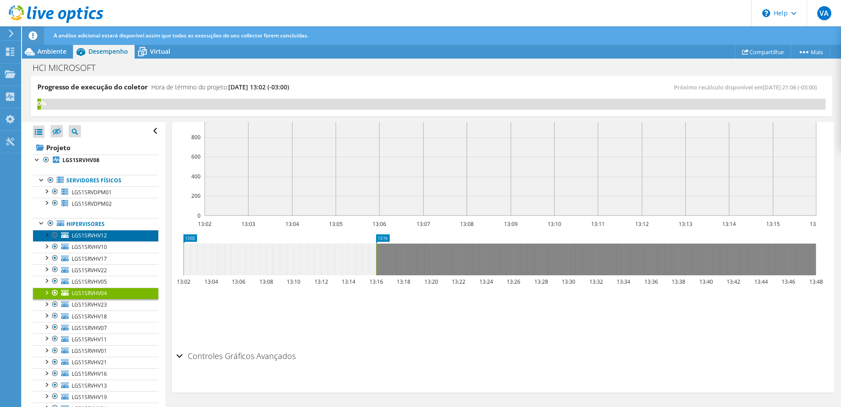
click at [93, 239] on span "LGS1SRVHV12" at bounding box center [89, 234] width 35 height 7
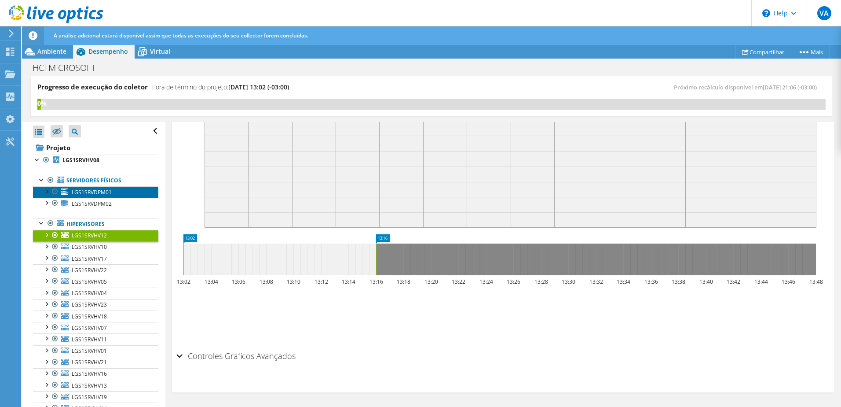
click at [99, 194] on span "LGS1SRVDPM01" at bounding box center [92, 191] width 40 height 7
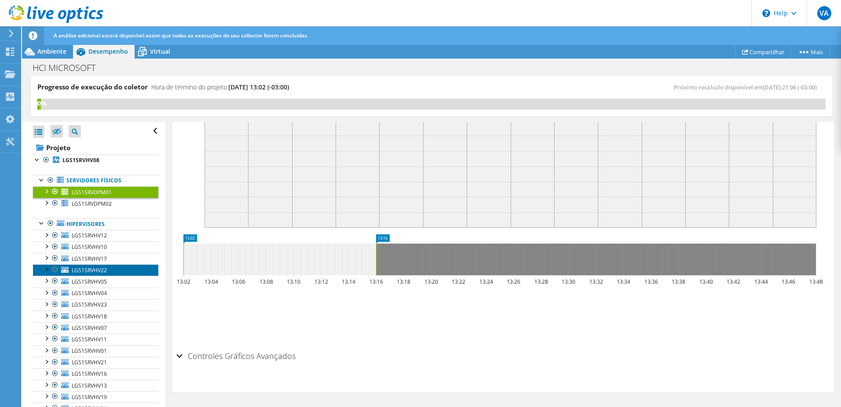
click at [102, 269] on span "LGS1SRVHV22" at bounding box center [89, 269] width 35 height 7
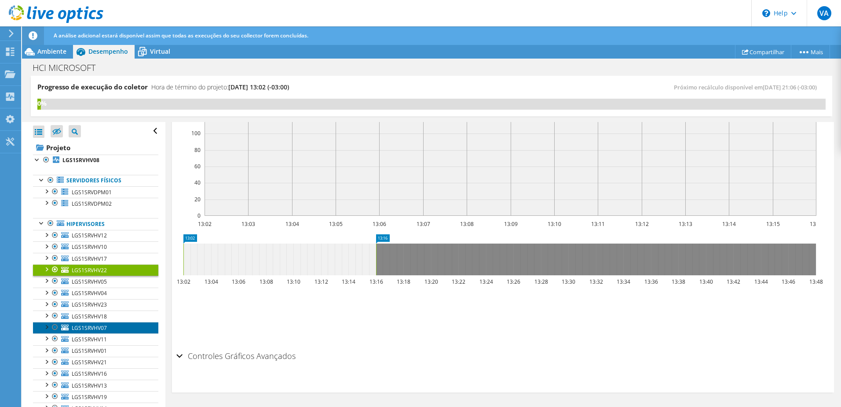
click at [92, 332] on link "LGS1SRVHV07" at bounding box center [95, 327] width 125 height 11
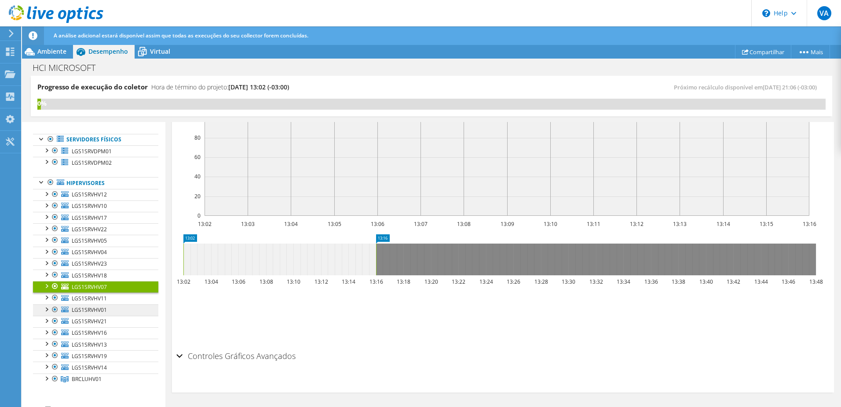
scroll to position [70, 0]
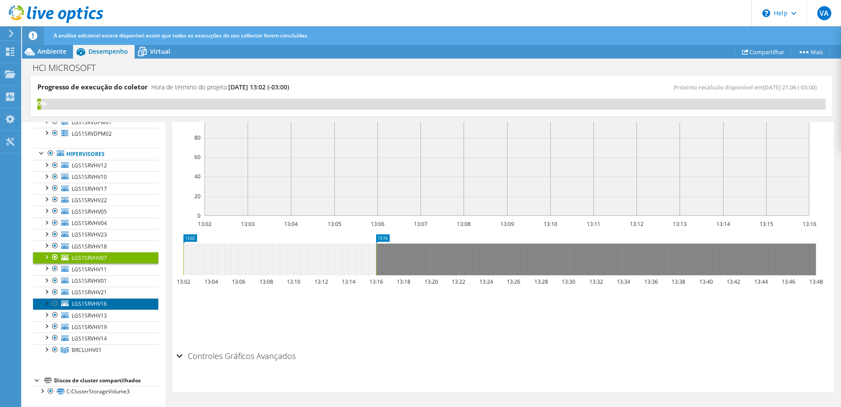
click at [86, 306] on span "LGS1SRVHV16" at bounding box center [89, 303] width 35 height 7
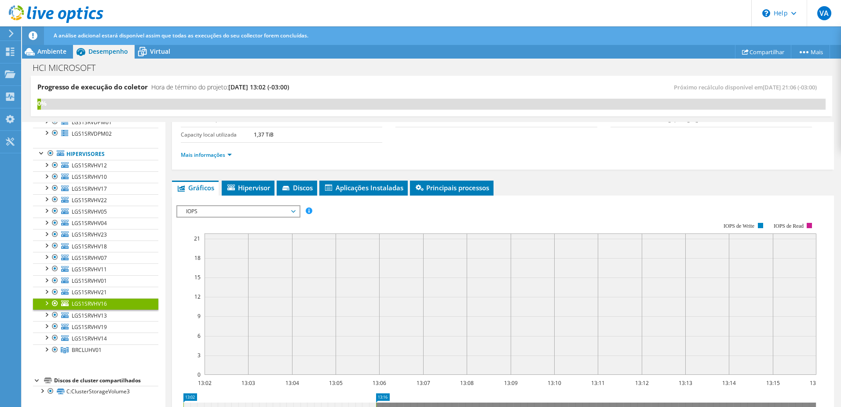
scroll to position [0, 0]
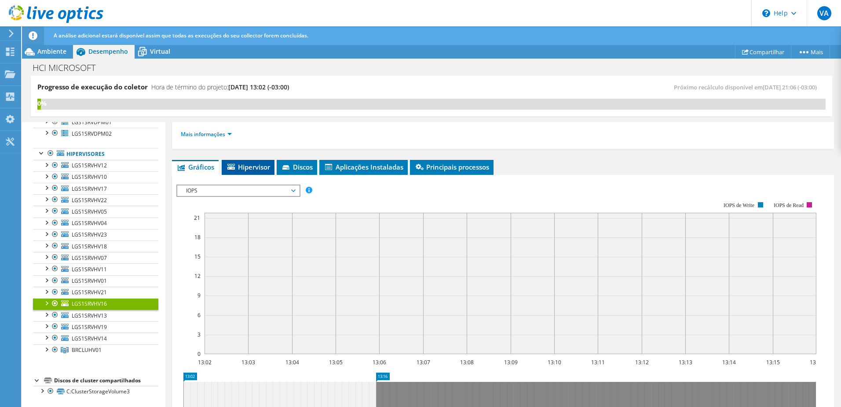
click at [266, 172] on li "Hipervisor" at bounding box center [248, 167] width 53 height 15
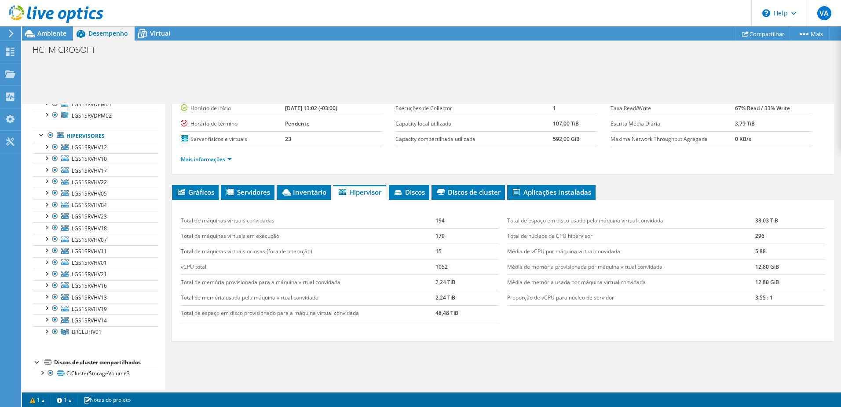
scroll to position [88, 0]
